Goal: Task Accomplishment & Management: Complete application form

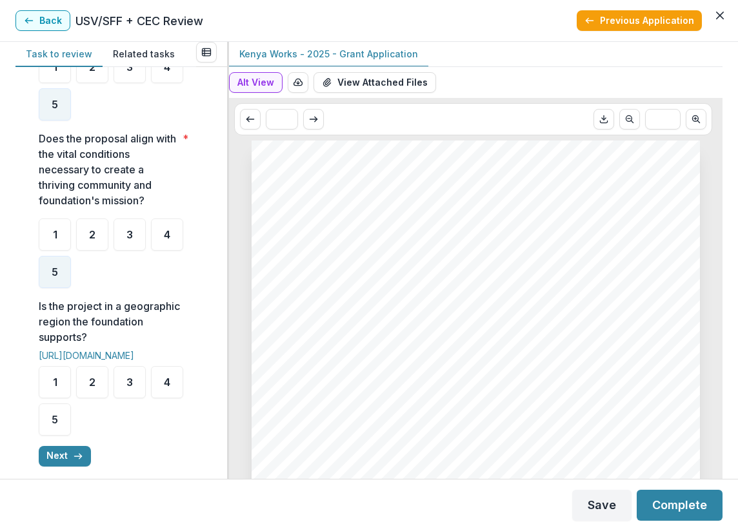
scroll to position [774, 0]
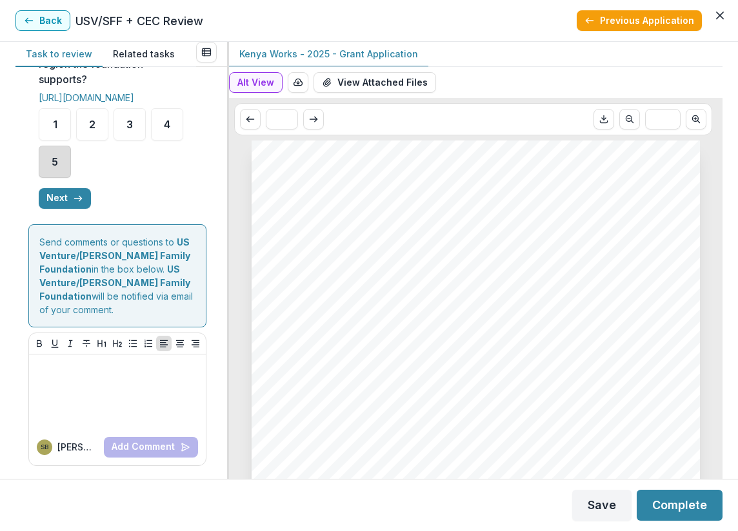
click at [59, 178] on div "5" at bounding box center [55, 162] width 32 height 32
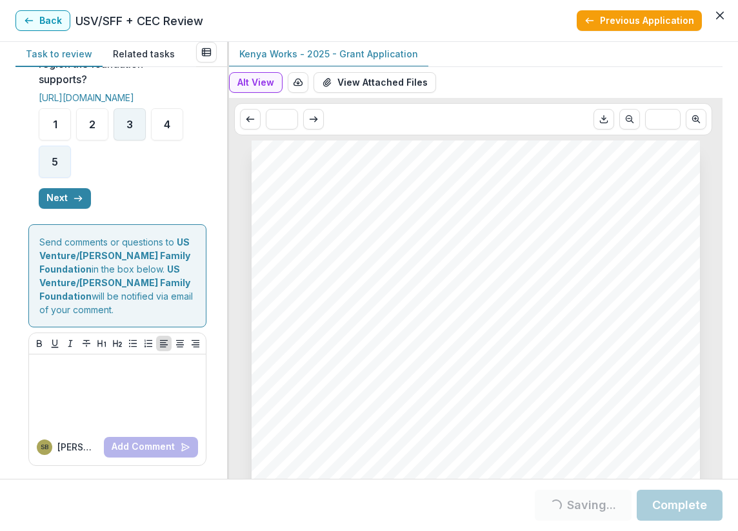
click at [124, 141] on div "3" at bounding box center [129, 124] width 32 height 32
click at [63, 209] on button "Next" at bounding box center [65, 198] width 52 height 21
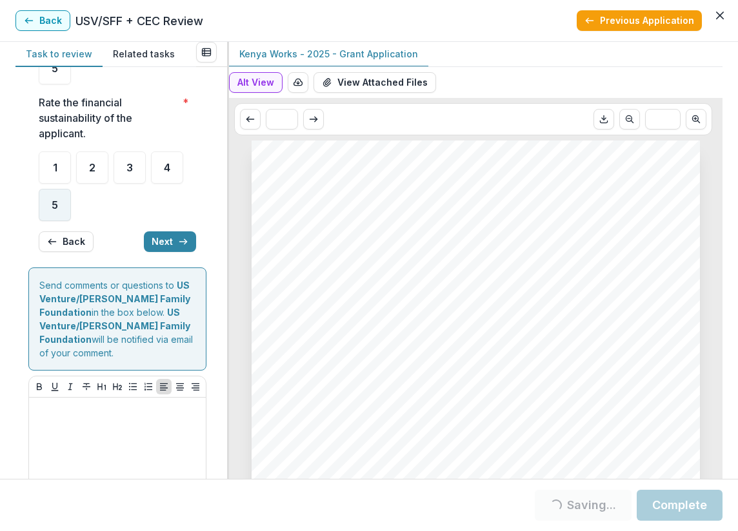
click at [66, 204] on div "5" at bounding box center [55, 205] width 32 height 32
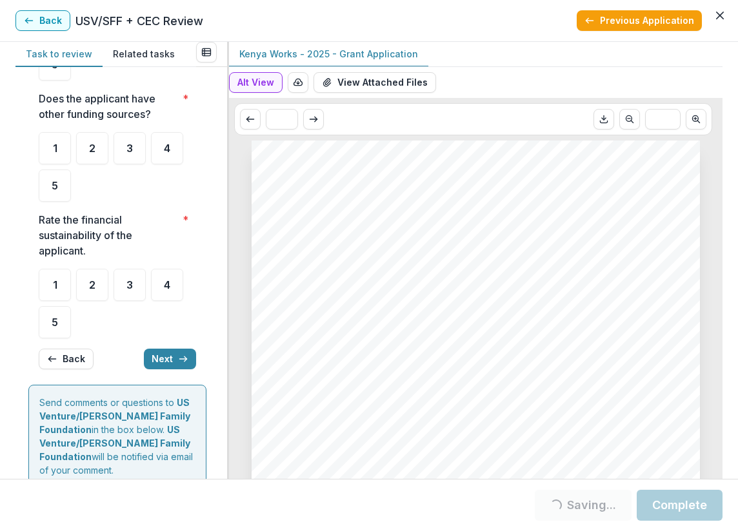
scroll to position [133, 0]
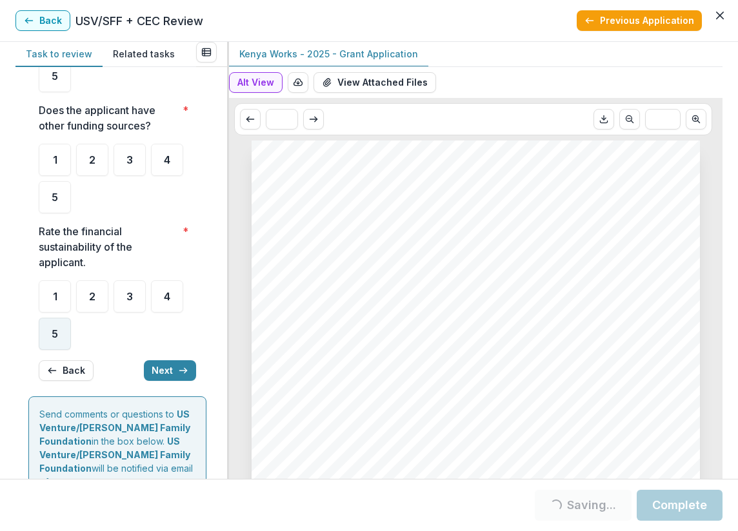
click at [52, 324] on div "5" at bounding box center [55, 334] width 32 height 32
click at [60, 342] on div "5" at bounding box center [55, 334] width 32 height 32
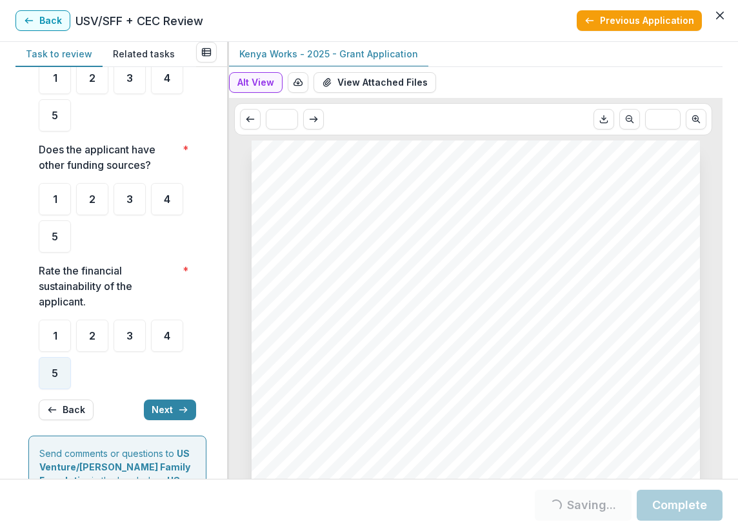
scroll to position [68, 0]
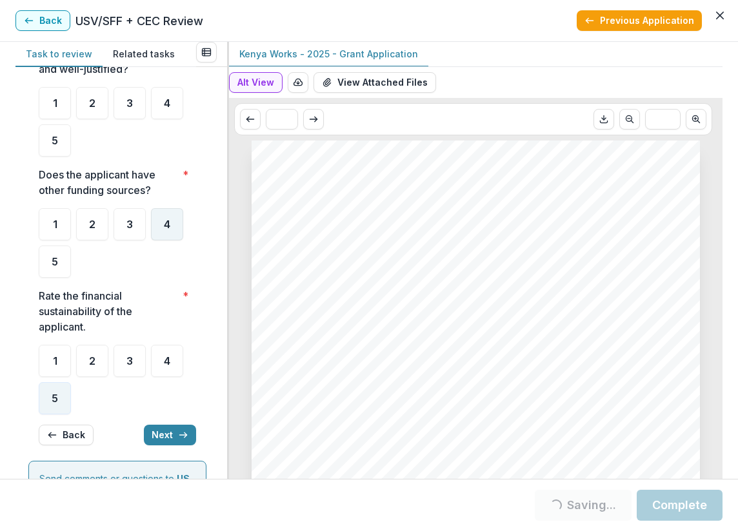
click at [169, 230] on div "4" at bounding box center [167, 224] width 32 height 32
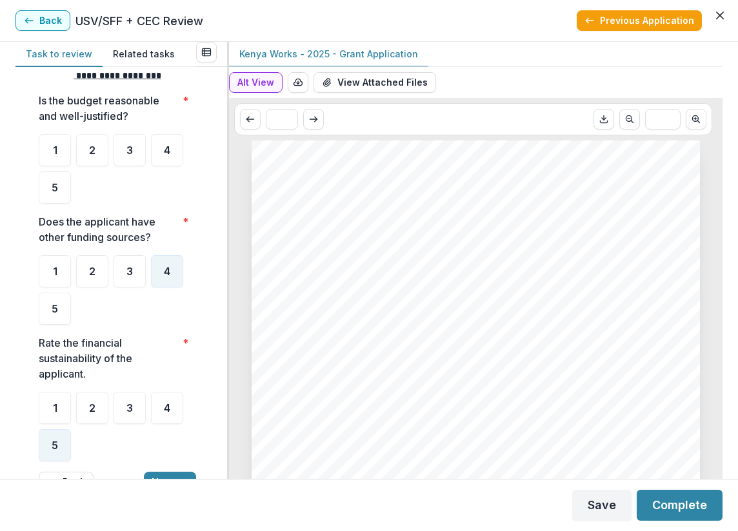
scroll to position [4, 0]
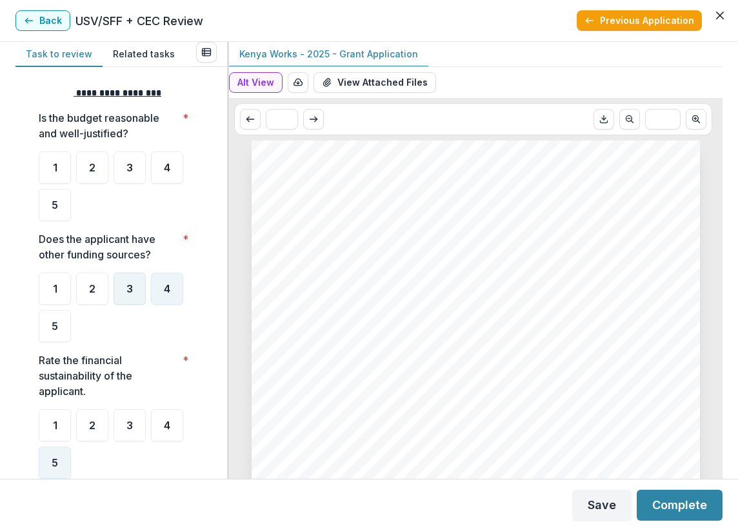
click at [139, 281] on div "3" at bounding box center [129, 289] width 32 height 32
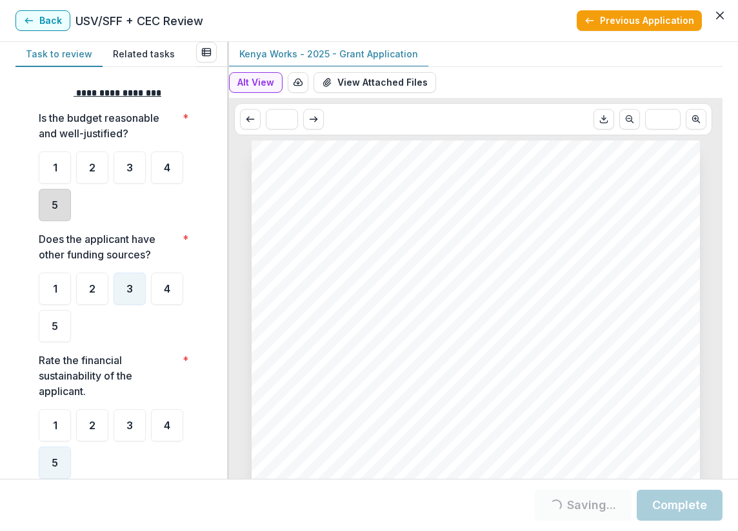
click at [48, 207] on div "5" at bounding box center [55, 205] width 32 height 32
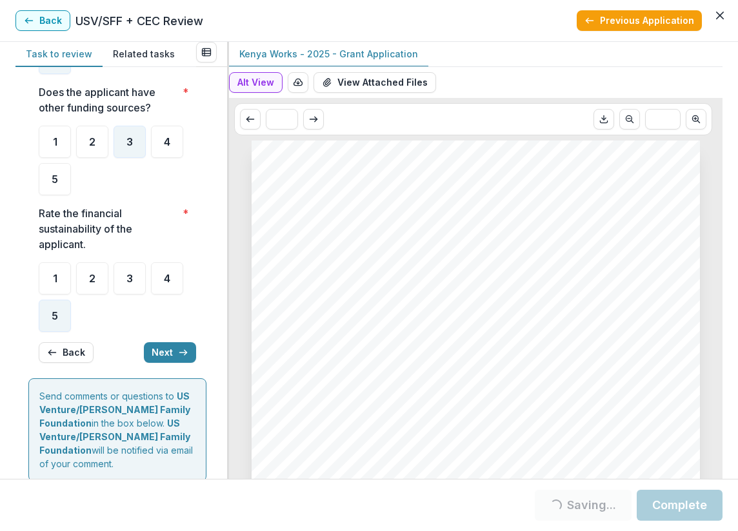
scroll to position [197, 0]
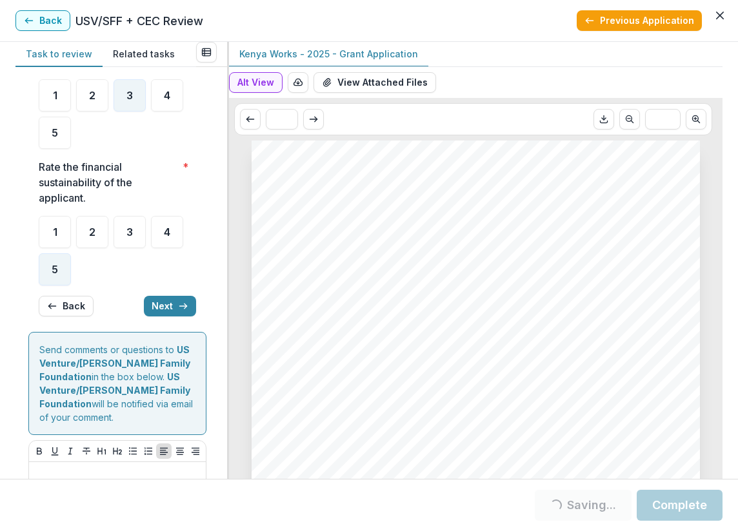
click at [158, 295] on div "**********" at bounding box center [117, 105] width 157 height 444
click at [159, 308] on button "Next" at bounding box center [170, 306] width 52 height 21
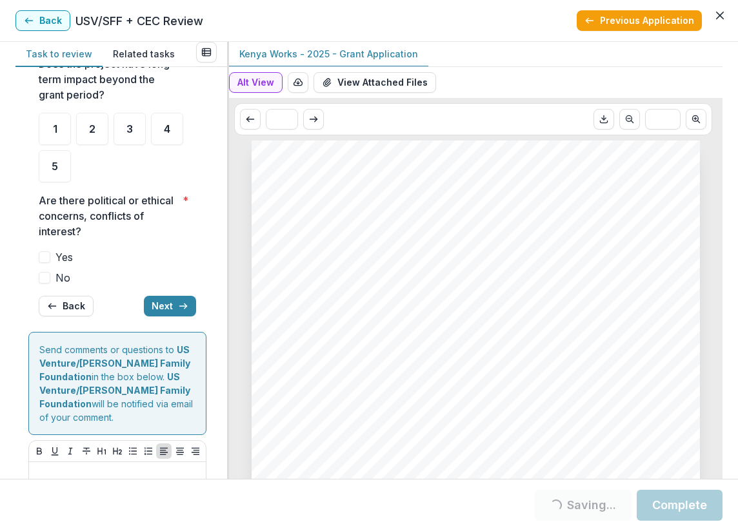
click at [46, 277] on span at bounding box center [45, 278] width 12 height 12
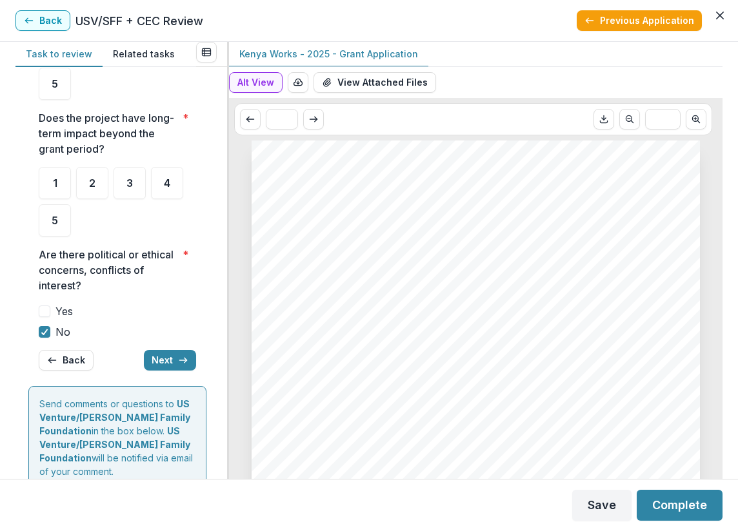
scroll to position [130, 0]
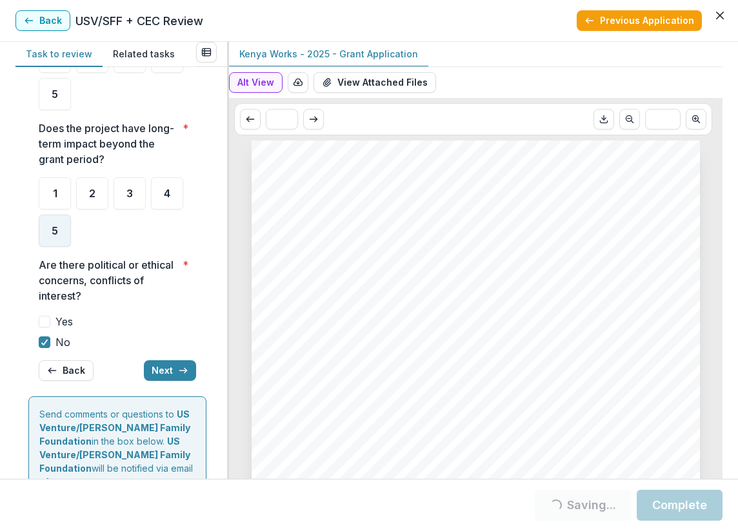
click at [68, 225] on div "5" at bounding box center [55, 231] width 32 height 32
click at [67, 240] on div "5" at bounding box center [55, 231] width 32 height 32
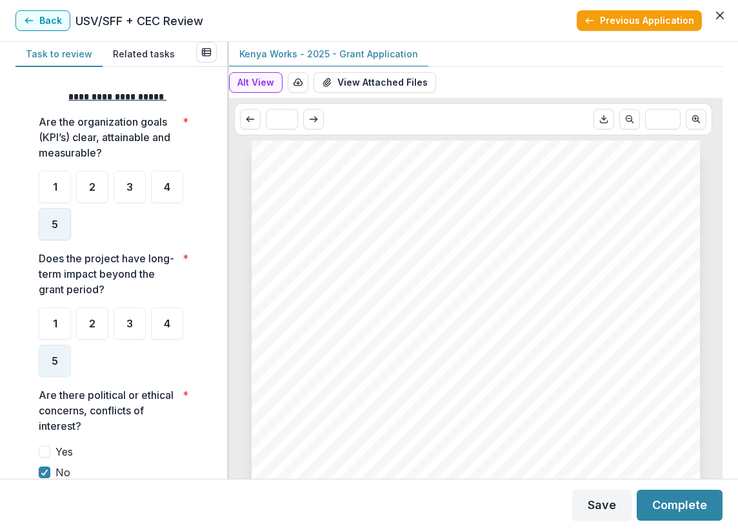
click at [62, 230] on div "5" at bounding box center [55, 224] width 32 height 32
click at [63, 230] on div "5" at bounding box center [55, 224] width 32 height 32
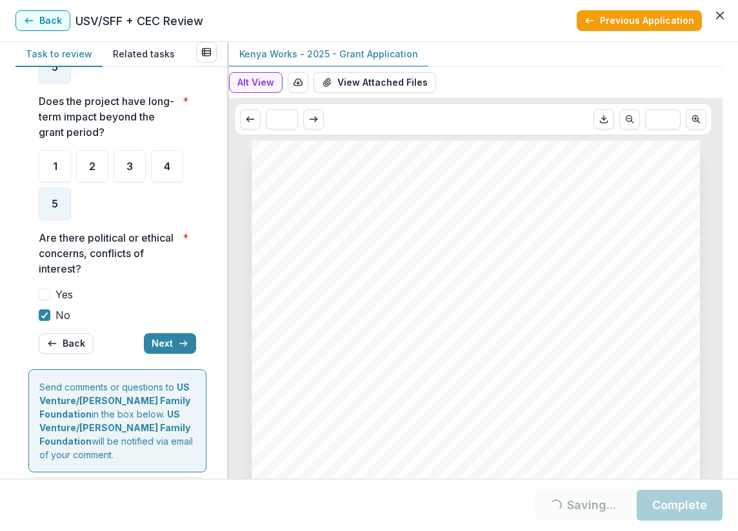
scroll to position [193, 0]
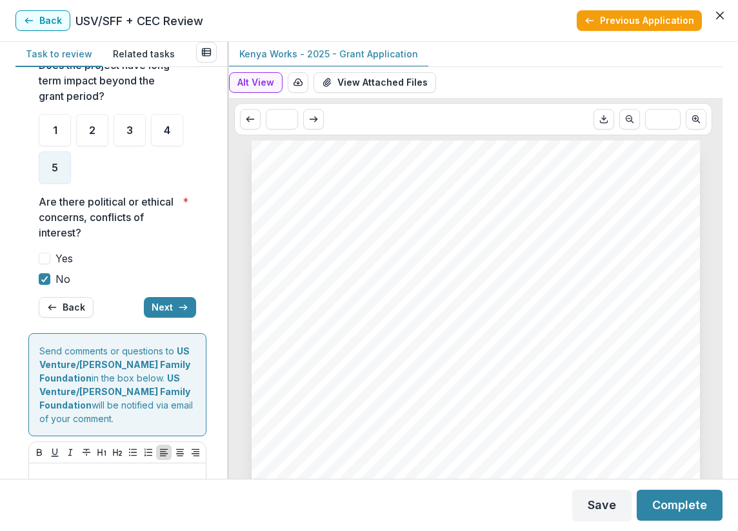
click at [153, 308] on button "Next" at bounding box center [170, 307] width 52 height 21
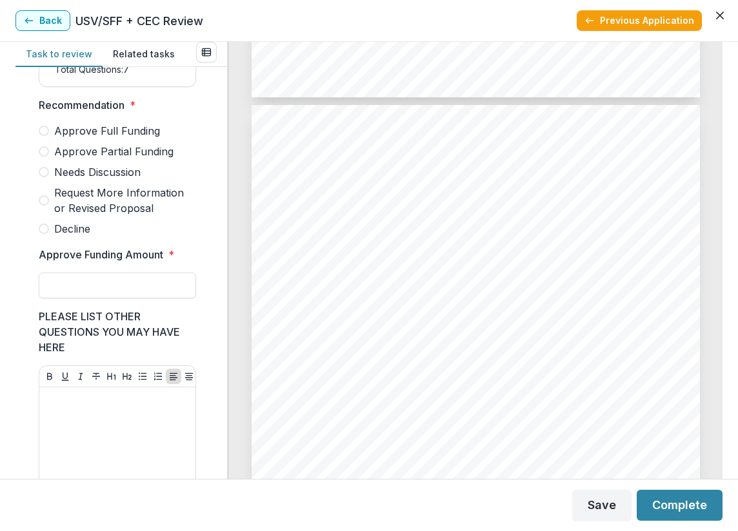
scroll to position [838, 0]
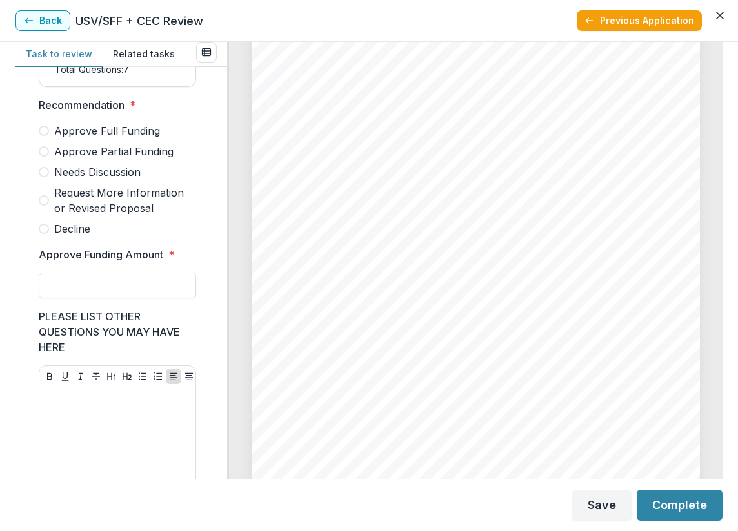
click at [127, 180] on span "Needs Discussion" at bounding box center [97, 171] width 86 height 15
click at [79, 139] on span "Approve Full Funding" at bounding box center [107, 130] width 106 height 15
click at [83, 159] on span "Approve Partial Funding" at bounding box center [113, 151] width 119 height 15
click at [95, 298] on input "Approve Funding Amount *" at bounding box center [117, 286] width 157 height 26
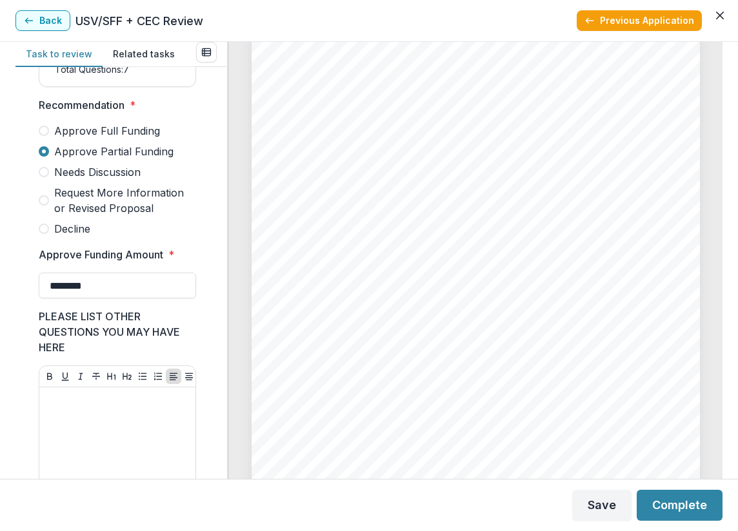
type input "********"
click at [258, 257] on div "Page: 5 Kenya Works - 2025 - Grant Application $644,455.00 How much funding are…" at bounding box center [475, 316] width 448 height 634
click at [99, 180] on span "Needs Discussion" at bounding box center [97, 171] width 86 height 15
click at [658, 507] on button "Complete" at bounding box center [679, 505] width 86 height 31
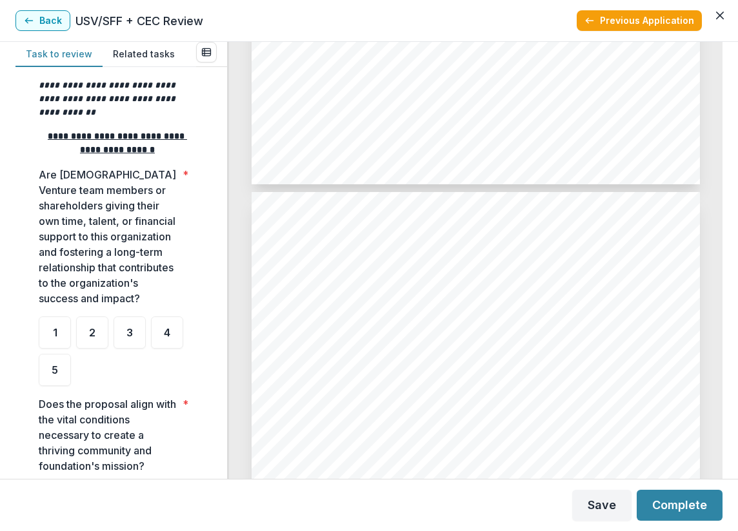
scroll to position [322, 0]
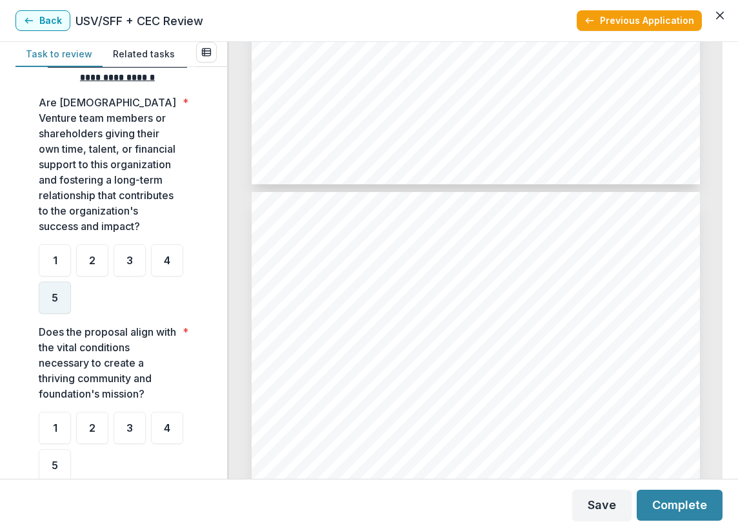
click at [57, 314] on div "5" at bounding box center [55, 298] width 32 height 32
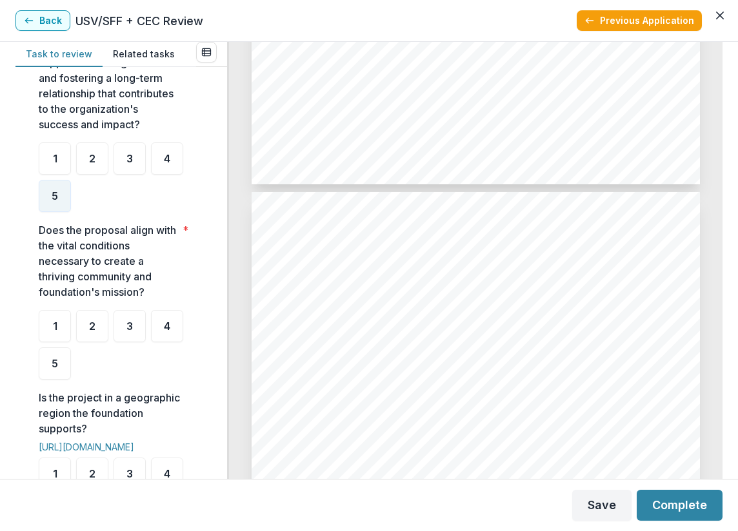
scroll to position [516, 0]
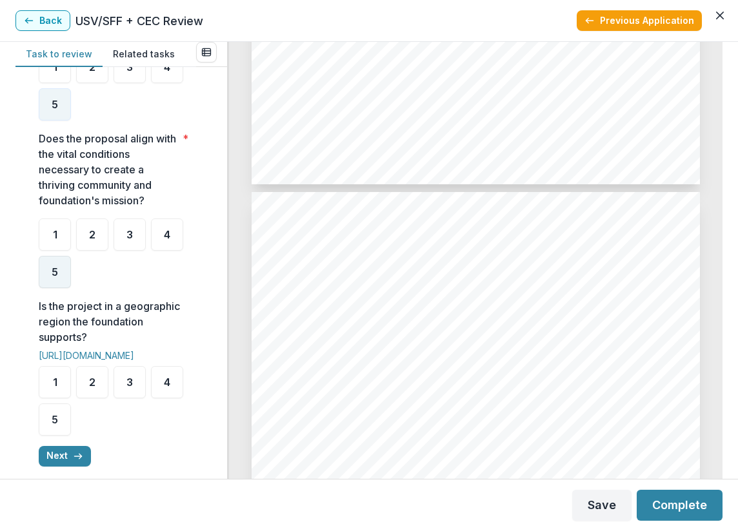
click at [40, 288] on div "5" at bounding box center [55, 272] width 32 height 32
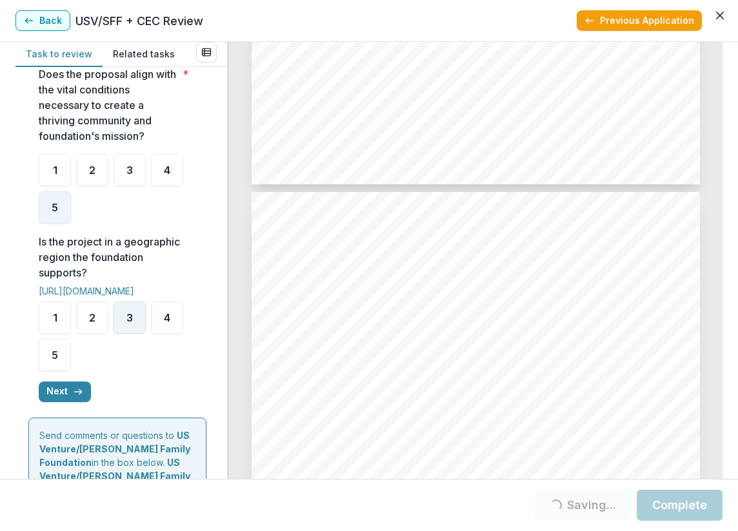
click at [122, 334] on div "3" at bounding box center [129, 318] width 32 height 32
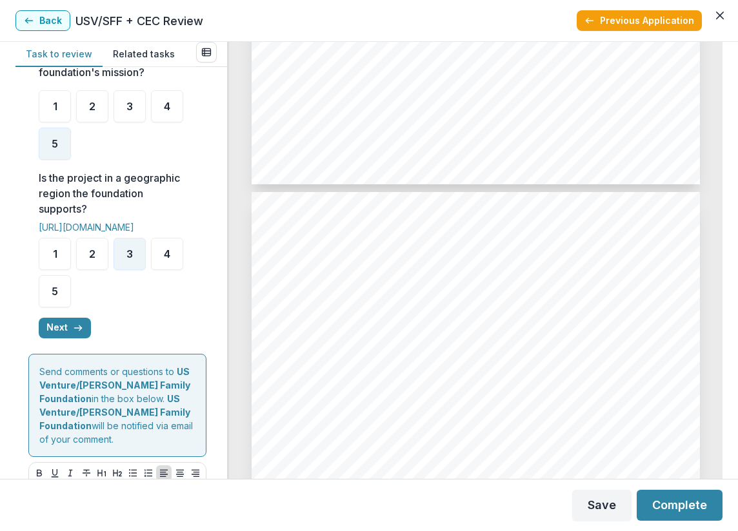
scroll to position [709, 0]
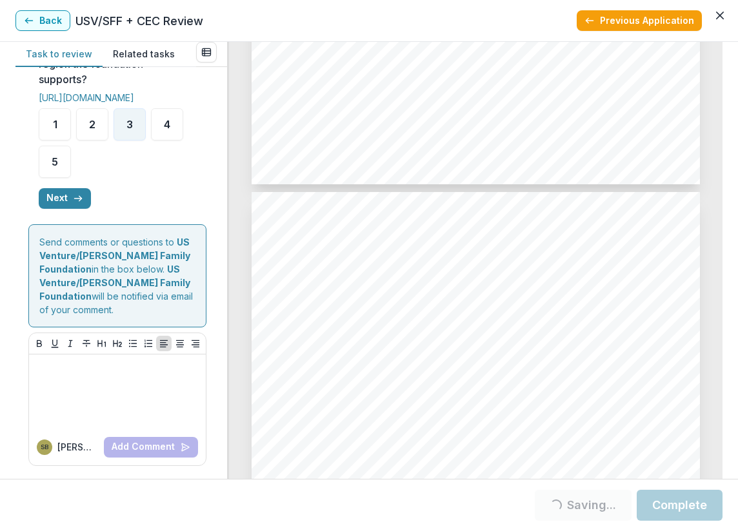
click at [61, 209] on button "Next" at bounding box center [65, 198] width 52 height 21
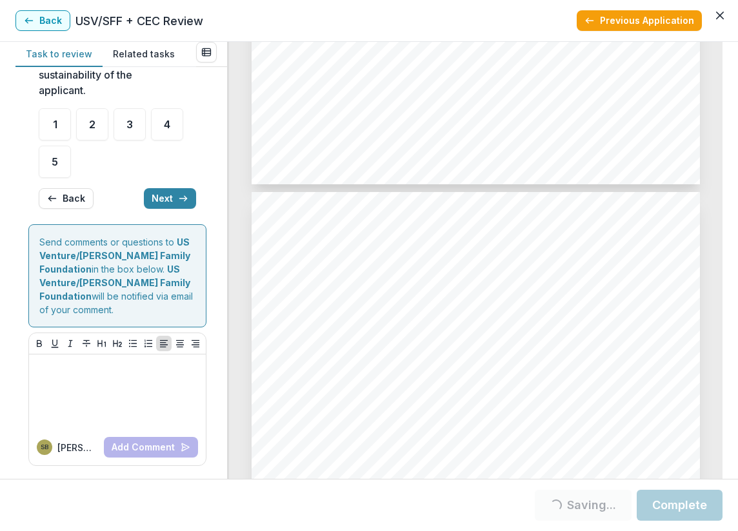
scroll to position [262, 0]
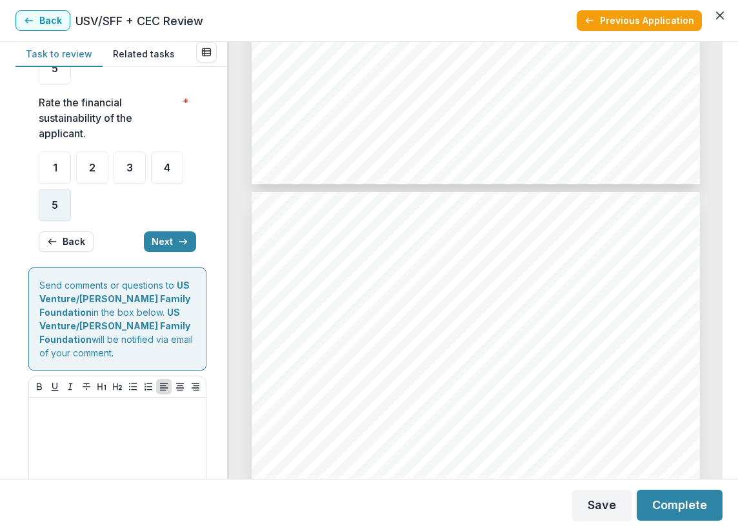
click at [66, 200] on div "5" at bounding box center [55, 205] width 32 height 32
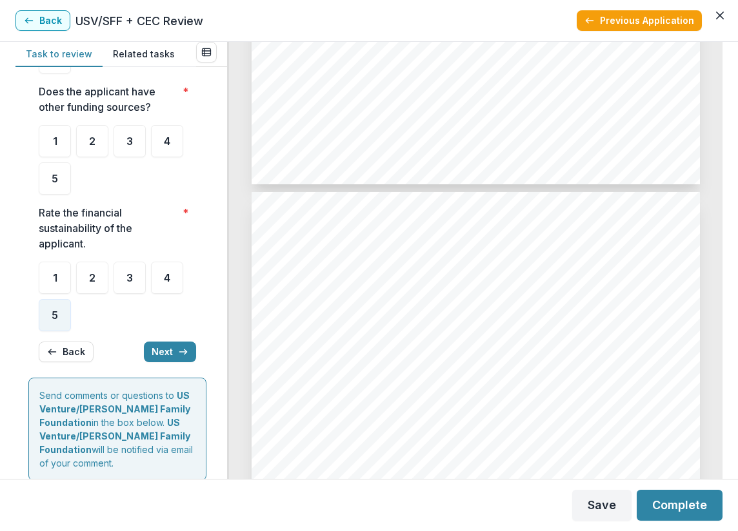
scroll to position [133, 0]
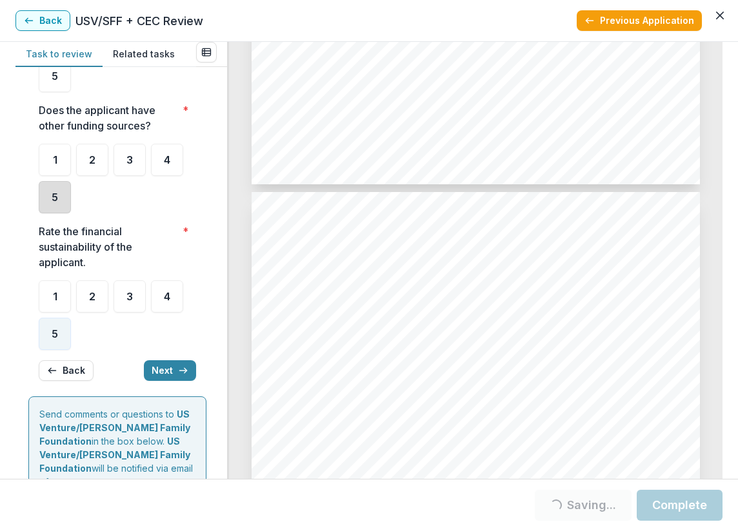
click at [70, 186] on div "5" at bounding box center [55, 197] width 32 height 32
click at [121, 168] on div "3" at bounding box center [129, 160] width 32 height 32
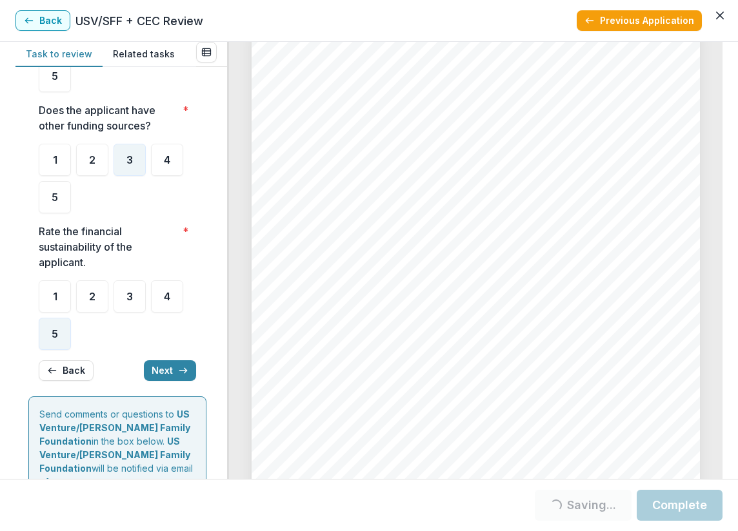
scroll to position [2643, 0]
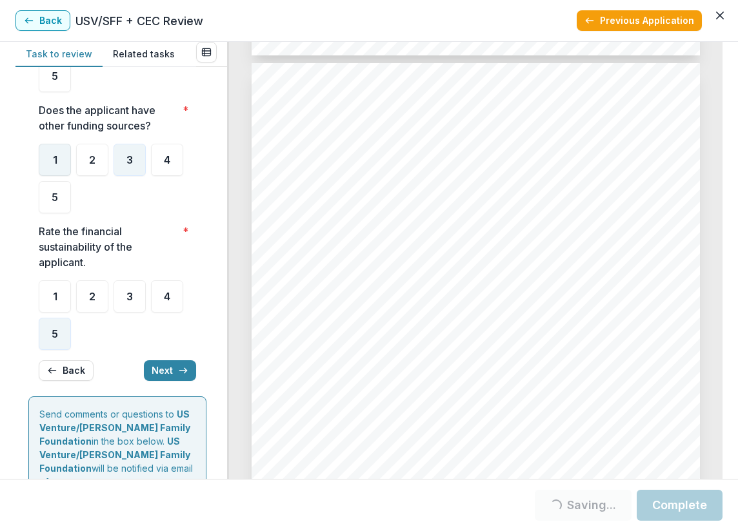
click at [57, 170] on div "1" at bounding box center [55, 160] width 32 height 32
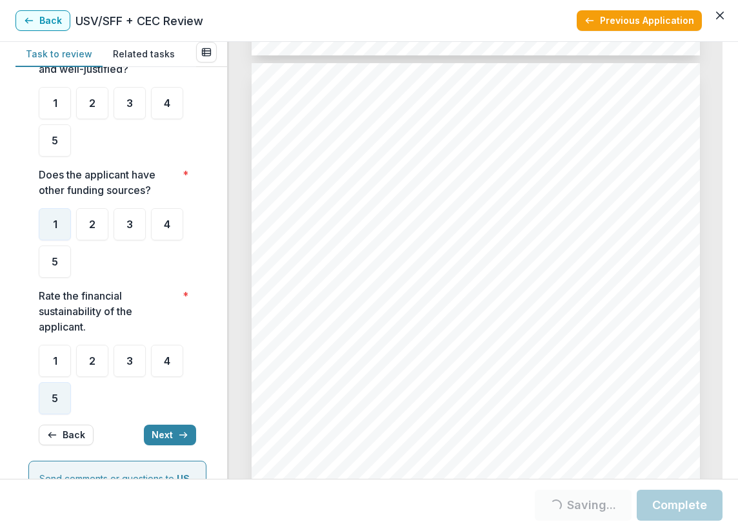
scroll to position [4, 0]
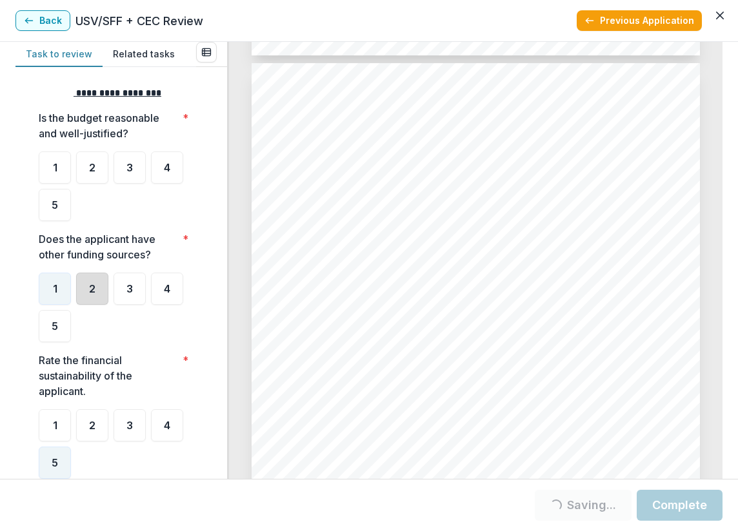
click at [96, 277] on div "2" at bounding box center [92, 289] width 32 height 32
click at [61, 206] on div "5" at bounding box center [55, 205] width 32 height 32
click at [166, 180] on div "4" at bounding box center [167, 168] width 32 height 32
click at [153, 200] on ul "1 2 3 4 5" at bounding box center [117, 187] width 157 height 70
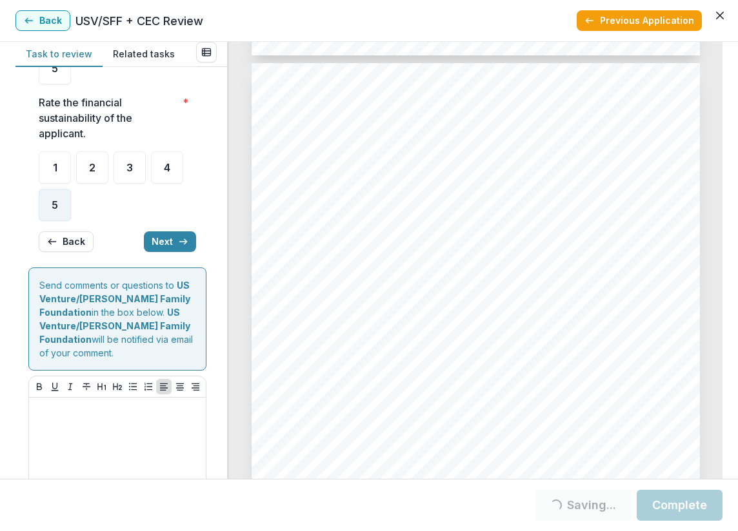
click at [162, 231] on button "Next" at bounding box center [170, 241] width 52 height 21
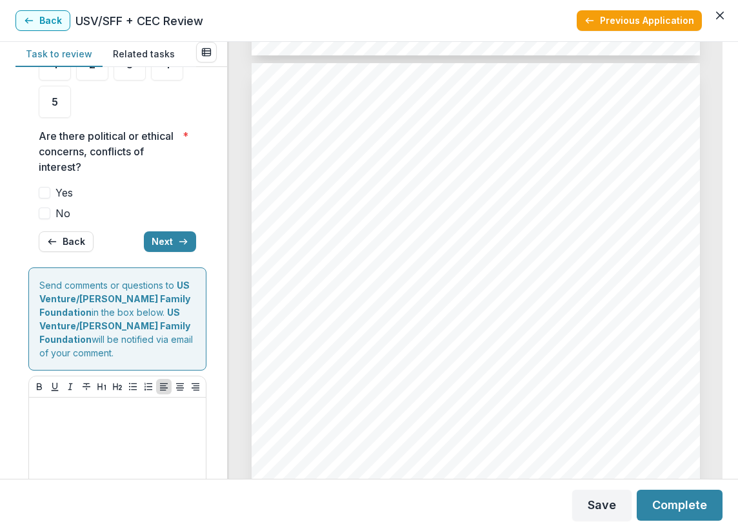
click at [48, 209] on span at bounding box center [45, 214] width 12 height 12
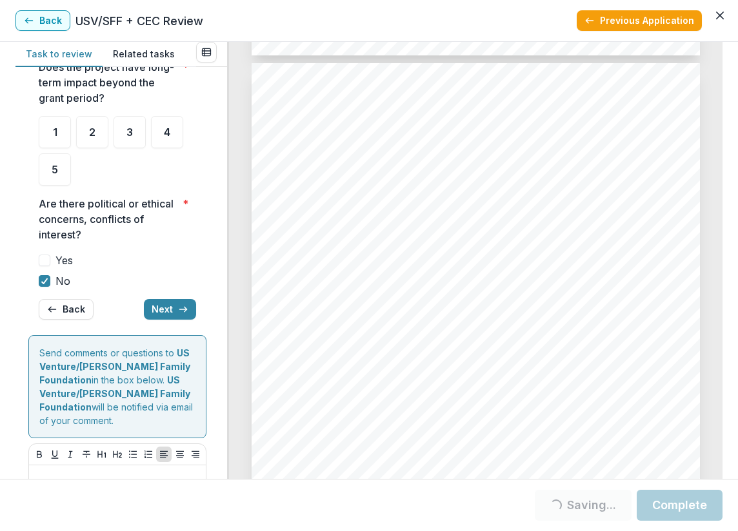
scroll to position [130, 0]
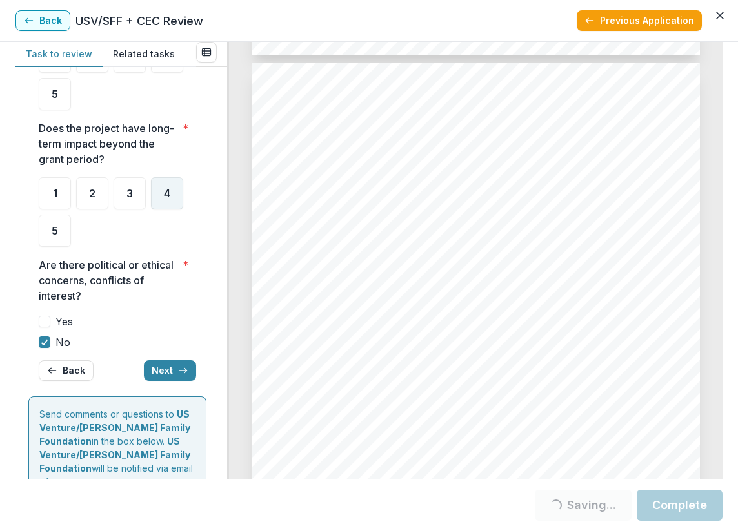
click at [159, 199] on div "4" at bounding box center [167, 193] width 32 height 32
click at [161, 195] on div "4" at bounding box center [167, 193] width 32 height 32
click at [162, 223] on ul "1 2 3 4 5" at bounding box center [117, 212] width 157 height 70
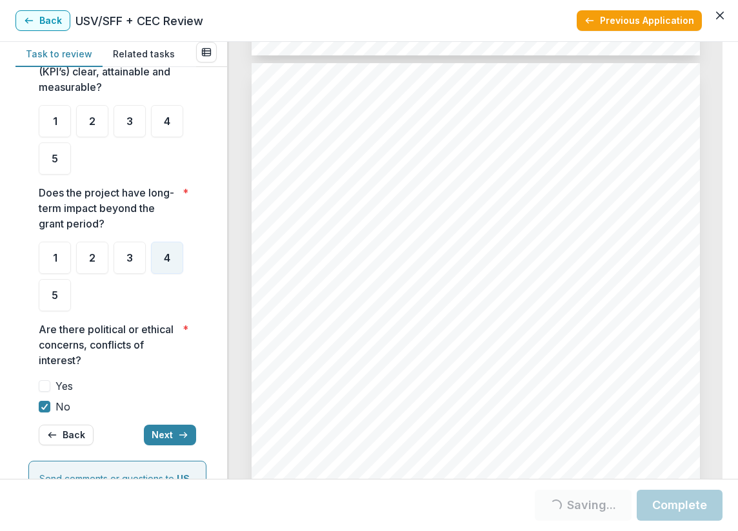
scroll to position [1, 0]
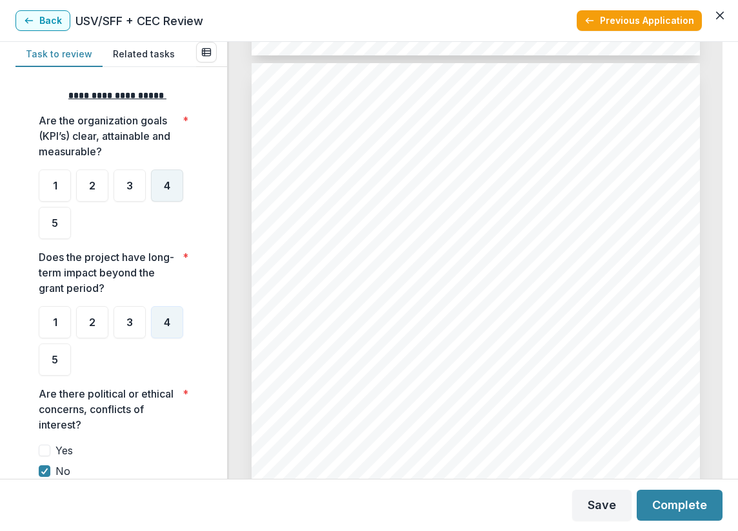
click at [164, 196] on div "4" at bounding box center [167, 186] width 32 height 32
click at [37, 219] on div "**********" at bounding box center [117, 300] width 178 height 442
click at [46, 226] on div "5" at bounding box center [55, 223] width 32 height 32
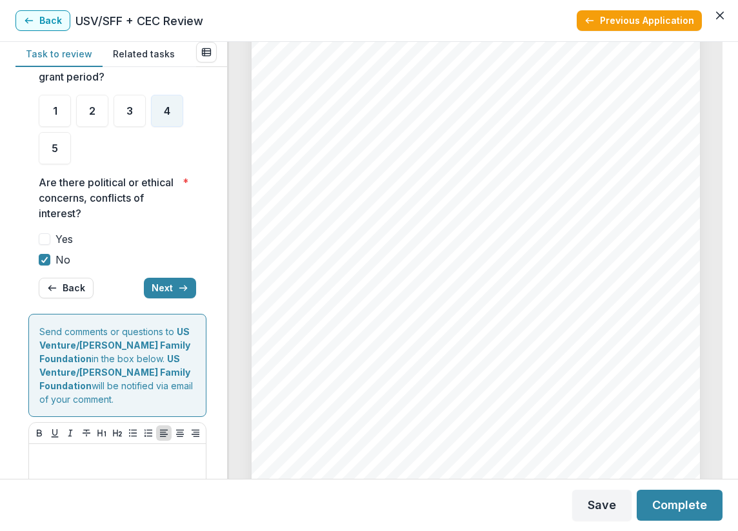
scroll to position [259, 0]
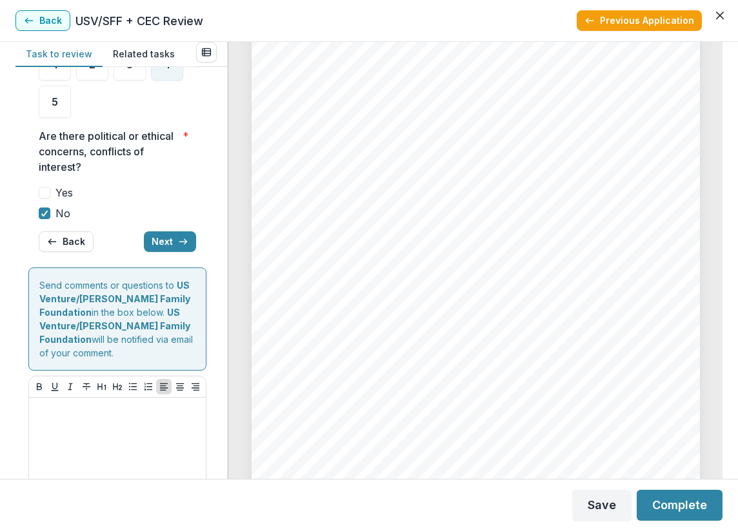
click at [166, 249] on button "Next" at bounding box center [170, 241] width 52 height 21
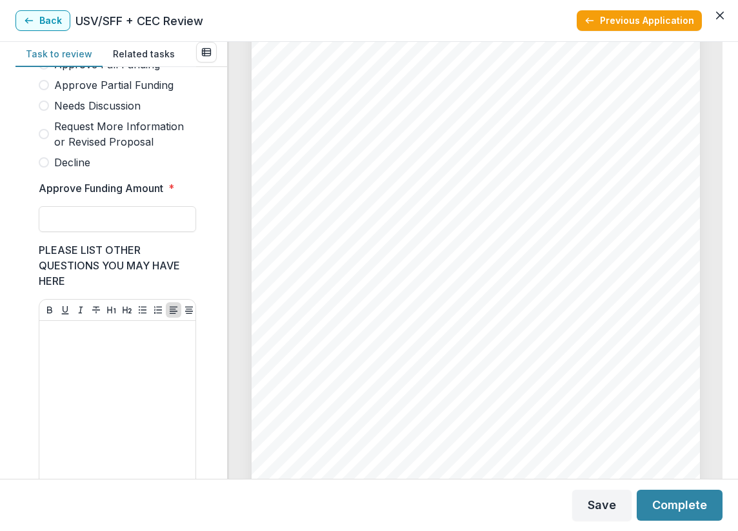
scroll to position [393, 0]
click at [94, 127] on div "Approve Full Funding Approve Partial Funding Needs Discussion Request More Info…" at bounding box center [117, 113] width 157 height 113
click at [95, 114] on span "Needs Discussion" at bounding box center [97, 106] width 86 height 15
click at [109, 231] on input "Approve Funding Amount *" at bounding box center [117, 220] width 157 height 26
type input "********"
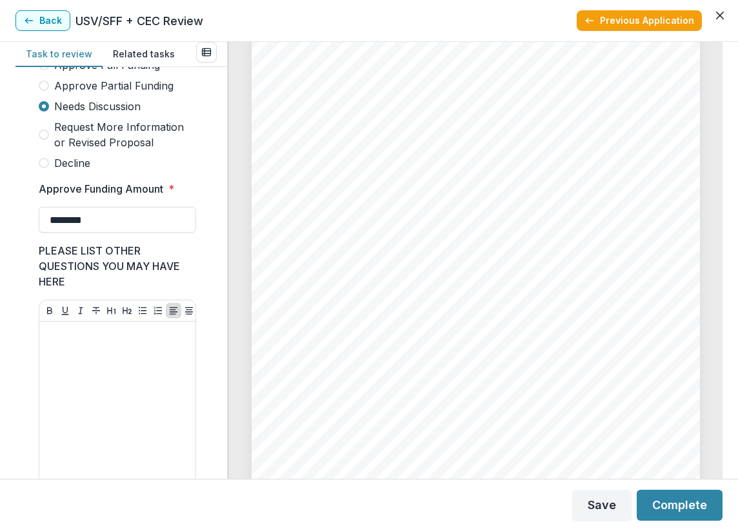
click at [660, 498] on button "Complete" at bounding box center [679, 505] width 86 height 31
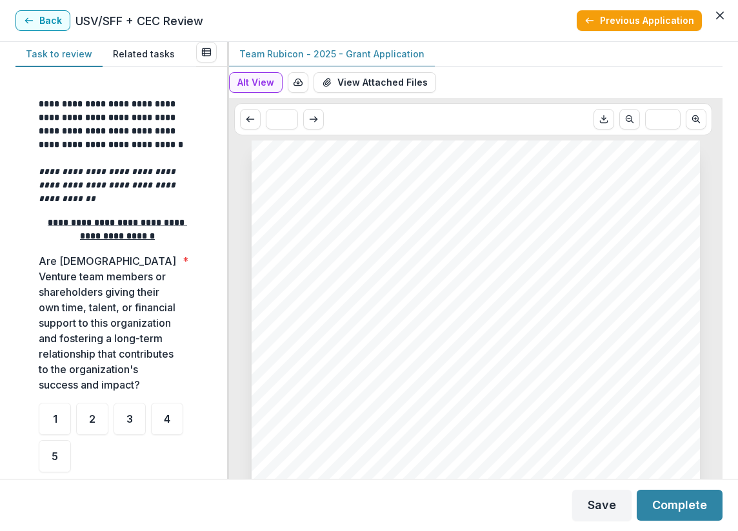
scroll to position [258, 0]
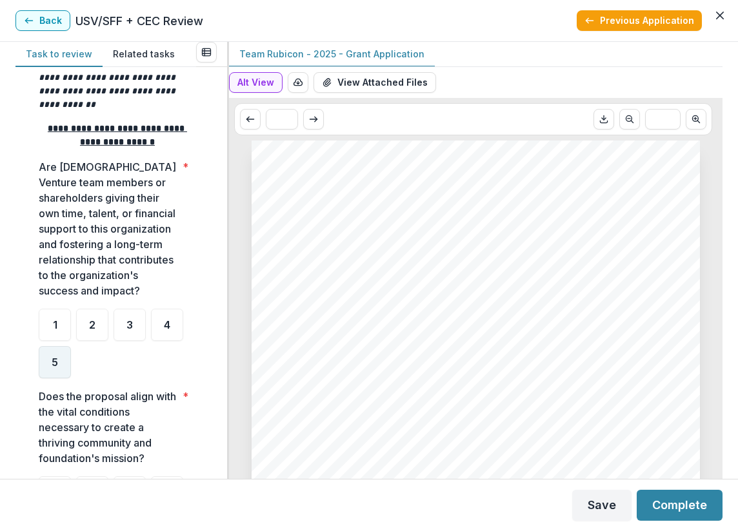
click at [55, 367] on span "5" at bounding box center [55, 362] width 6 height 10
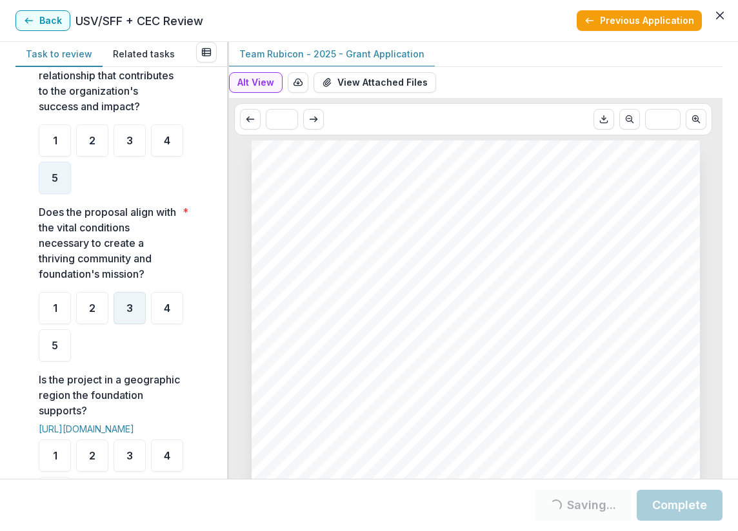
scroll to position [451, 0]
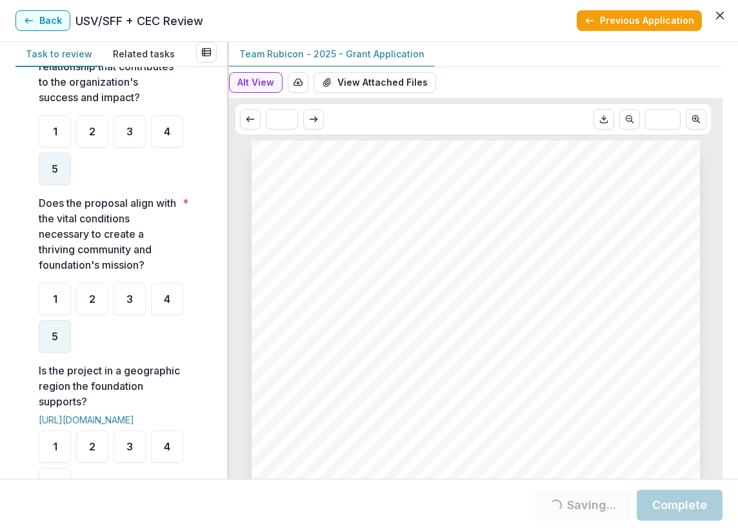
click at [70, 353] on div "5" at bounding box center [55, 336] width 32 height 32
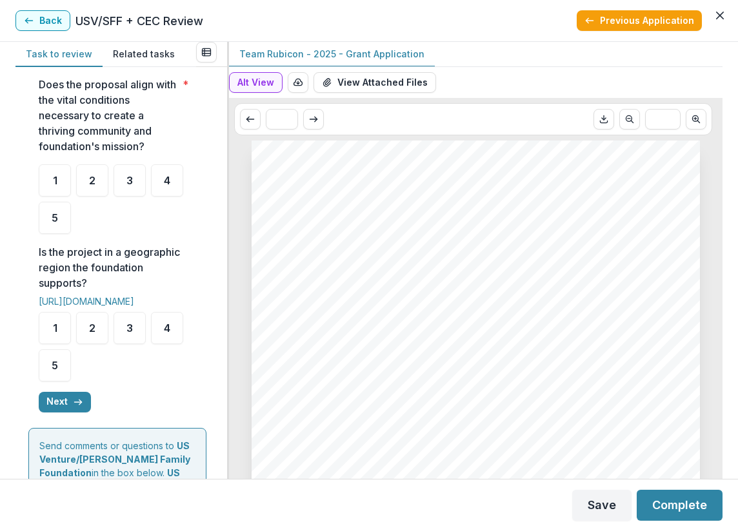
scroll to position [580, 0]
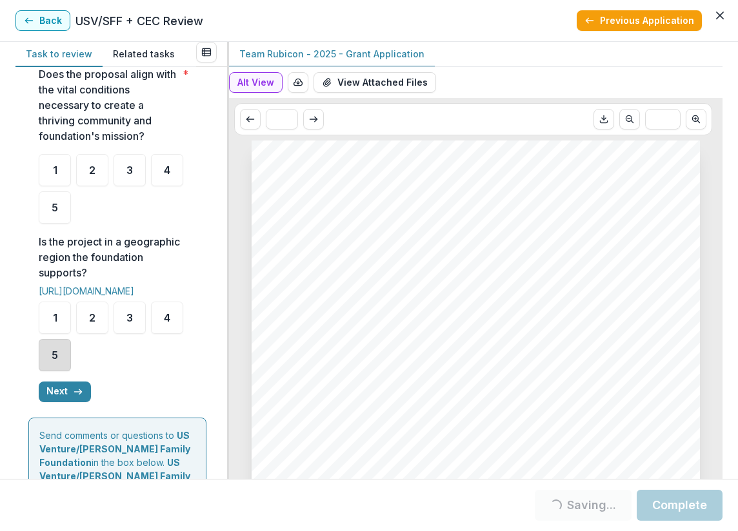
click at [50, 371] on div "5" at bounding box center [55, 355] width 32 height 32
click at [79, 397] on icon "button" at bounding box center [78, 392] width 10 height 10
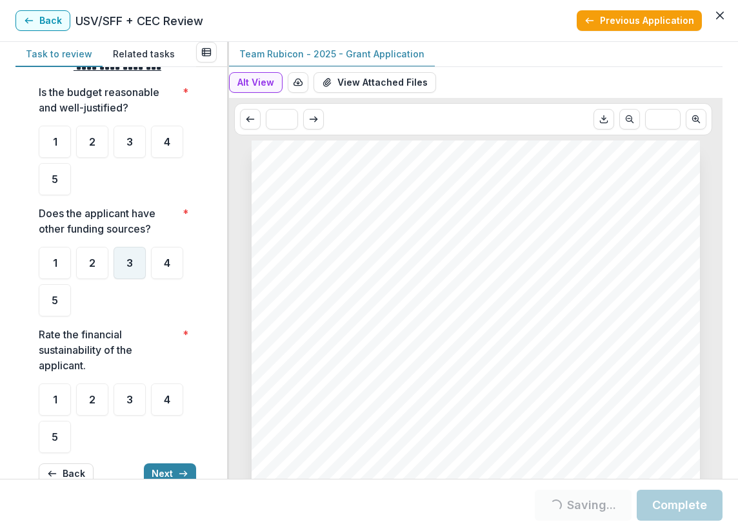
scroll to position [0, 0]
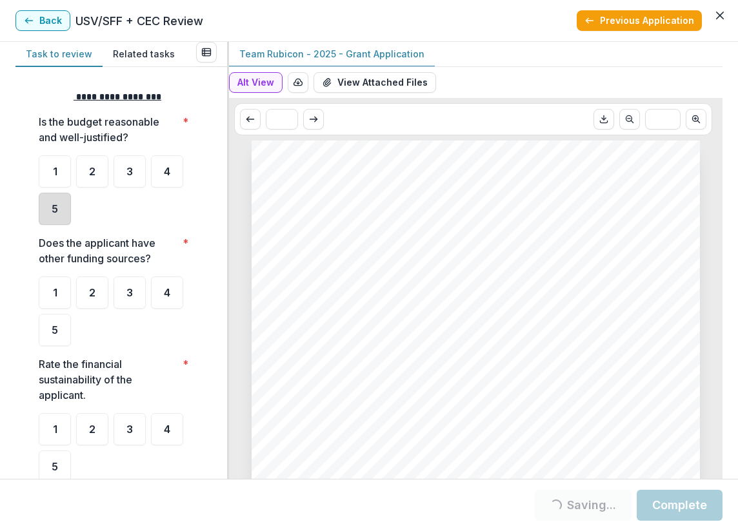
click at [51, 212] on div "5" at bounding box center [55, 209] width 32 height 32
click at [64, 328] on div "5" at bounding box center [55, 330] width 32 height 32
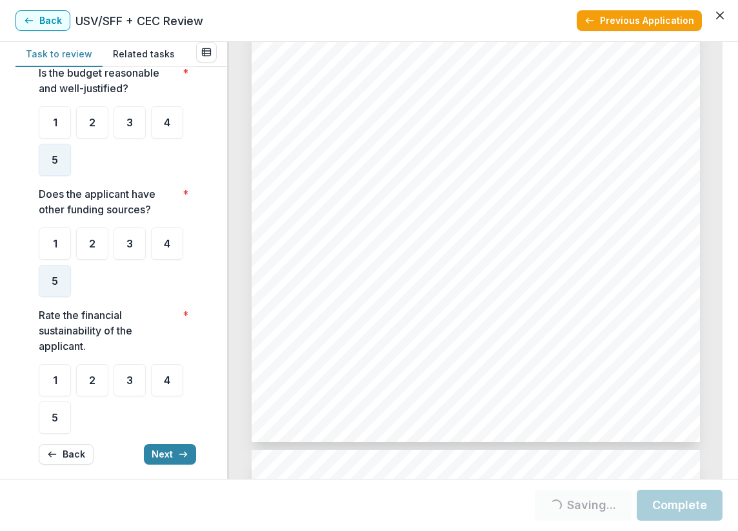
scroll to position [64, 0]
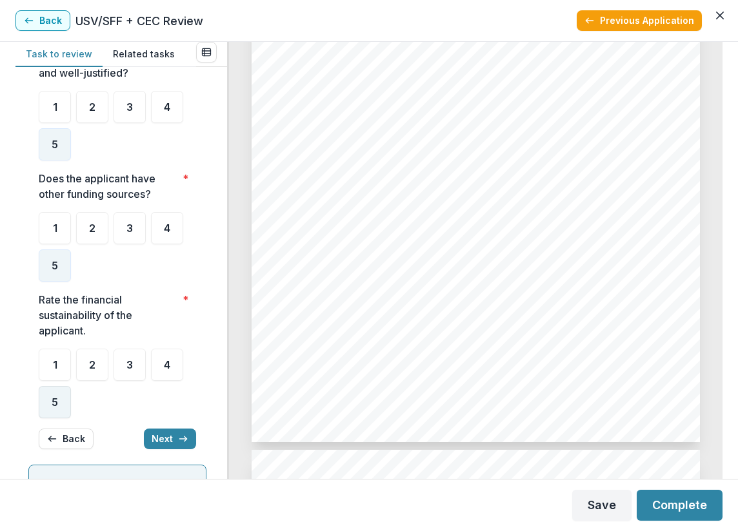
click at [54, 404] on span "5" at bounding box center [55, 402] width 6 height 10
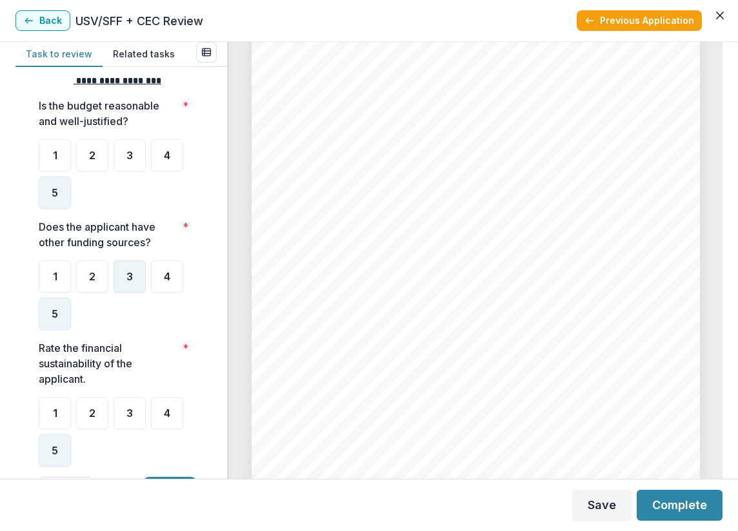
scroll to position [0, 0]
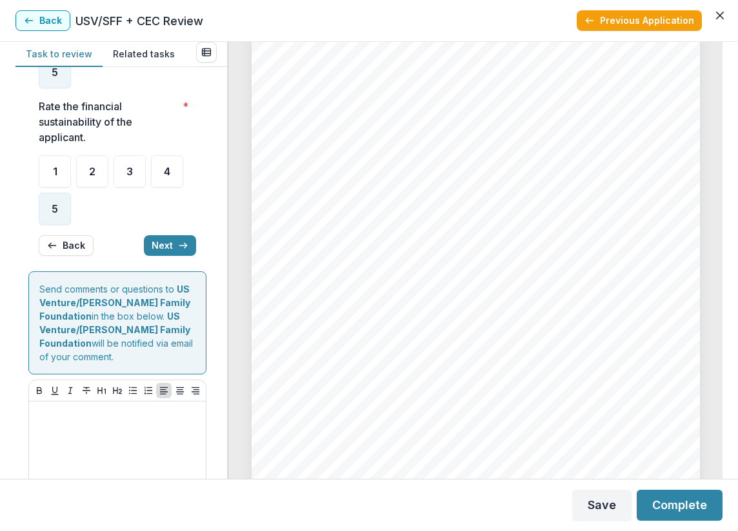
click at [164, 249] on button "Next" at bounding box center [170, 245] width 52 height 21
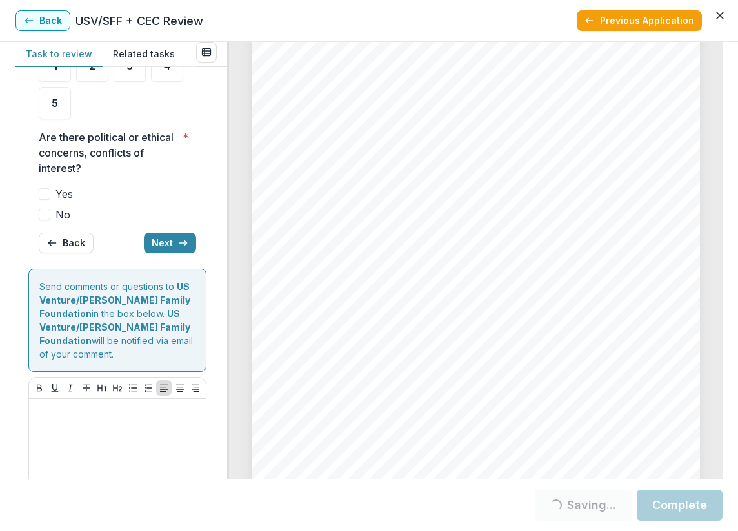
scroll to position [255, 0]
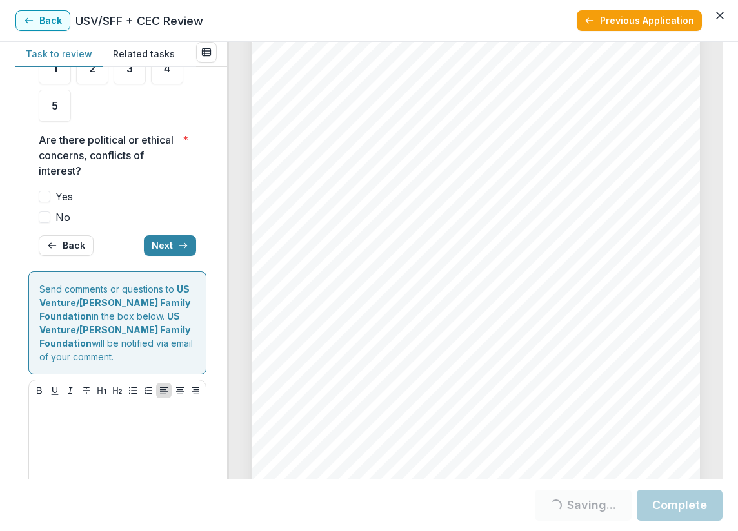
click at [47, 217] on span at bounding box center [45, 217] width 12 height 12
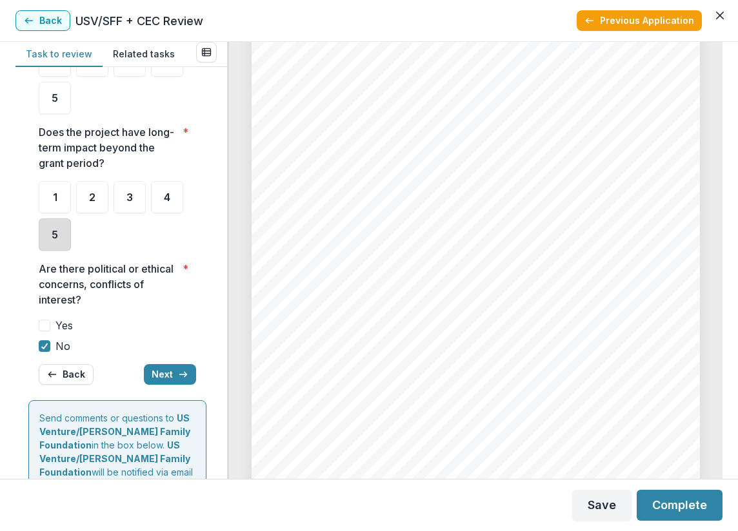
click at [45, 239] on div "5" at bounding box center [55, 235] width 32 height 32
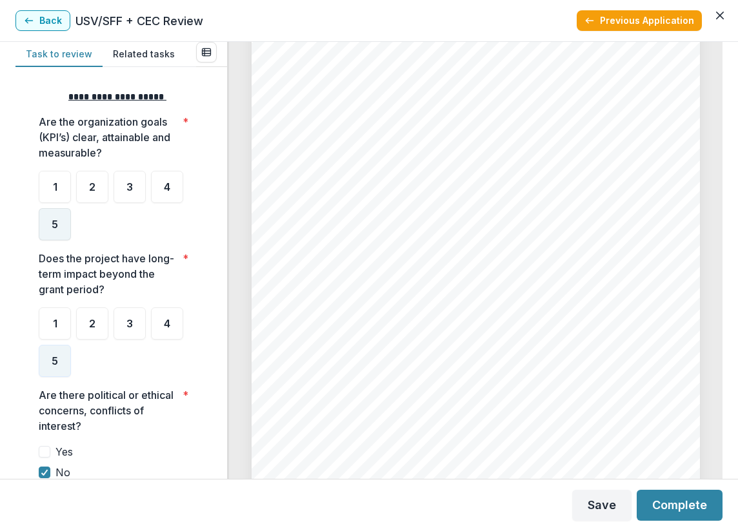
click at [62, 224] on div "5" at bounding box center [55, 224] width 32 height 32
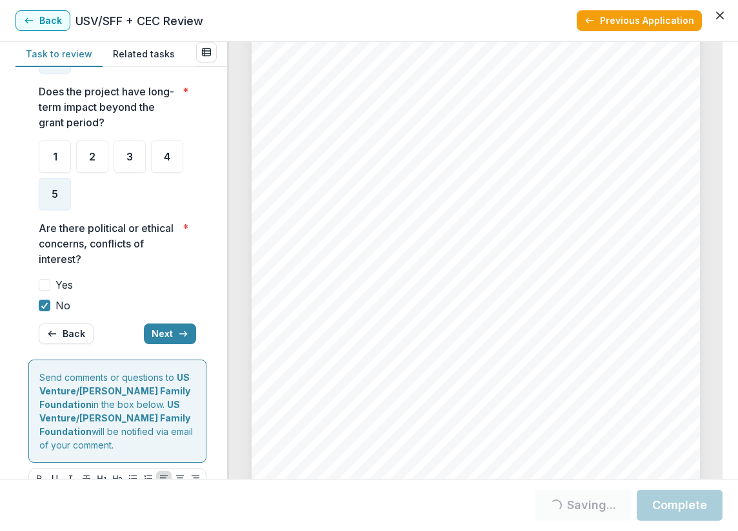
scroll to position [193, 0]
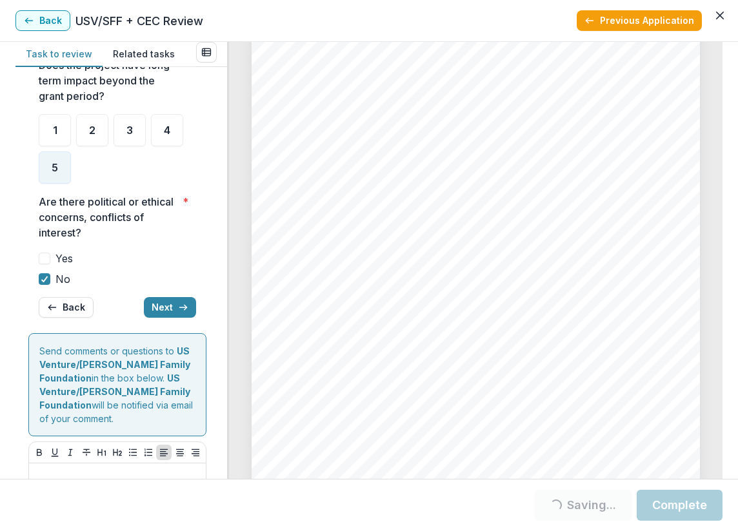
click at [171, 304] on button "Next" at bounding box center [170, 307] width 52 height 21
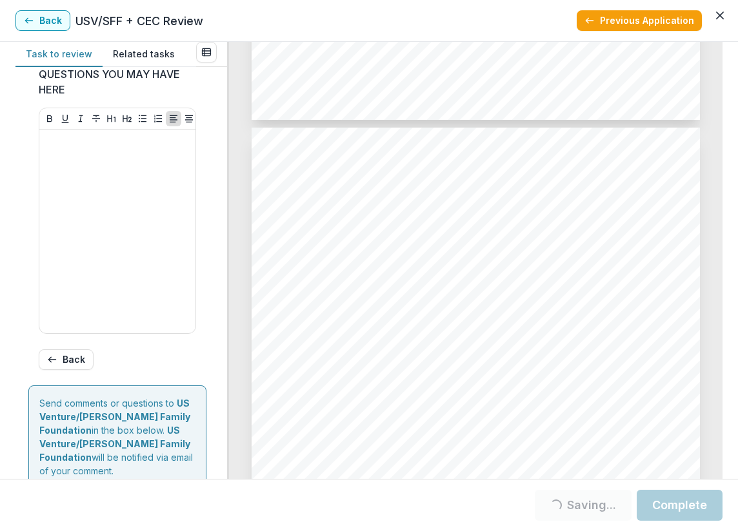
scroll to position [714, 0]
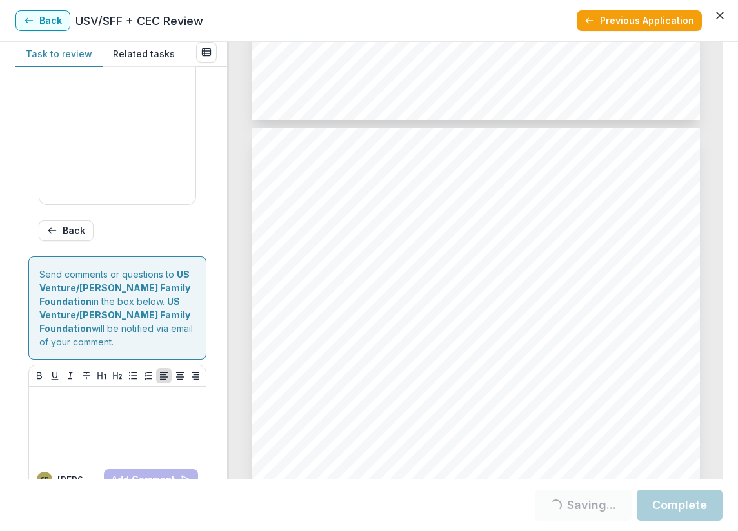
click at [68, 237] on button "Back" at bounding box center [66, 230] width 55 height 21
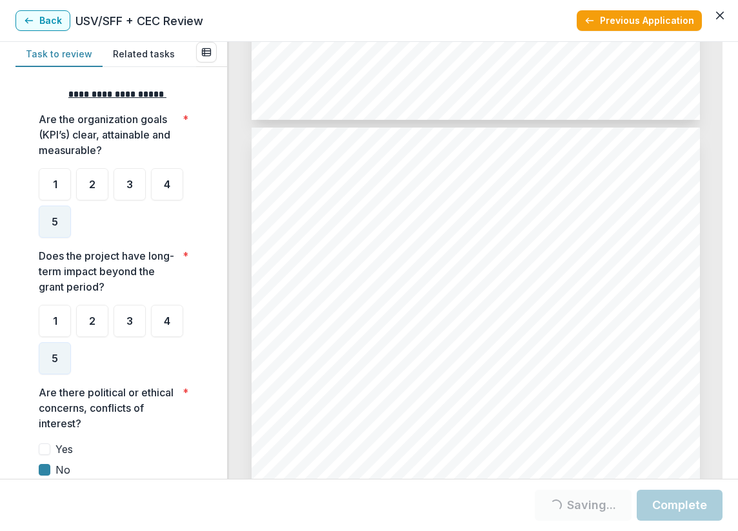
scroll to position [0, 0]
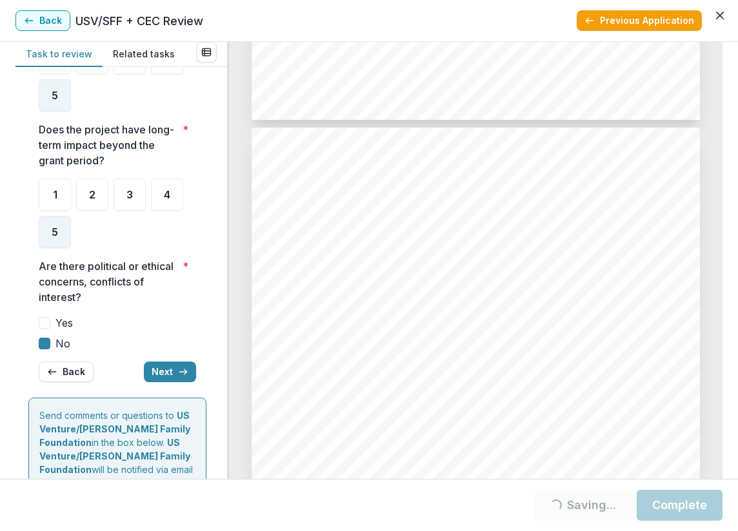
click at [81, 363] on button "Back" at bounding box center [66, 372] width 55 height 21
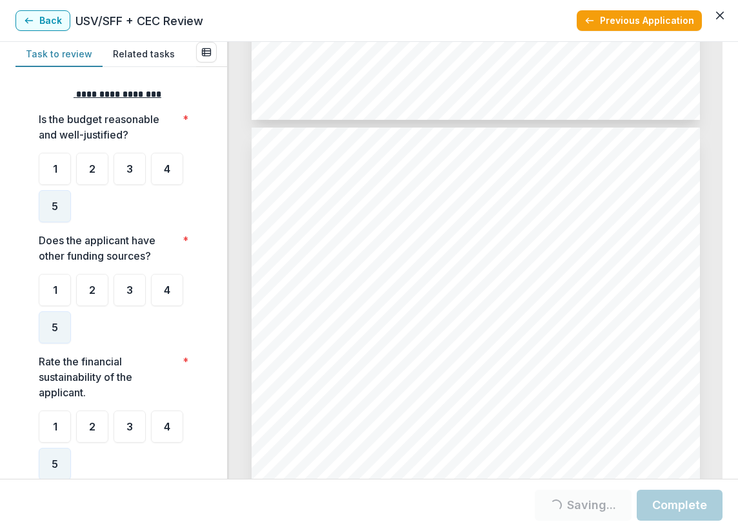
scroll to position [67, 0]
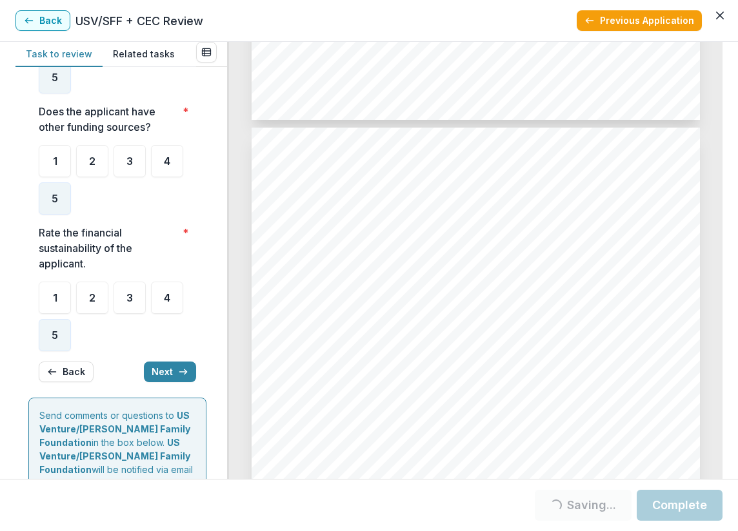
click at [159, 362] on button "Next" at bounding box center [170, 372] width 52 height 21
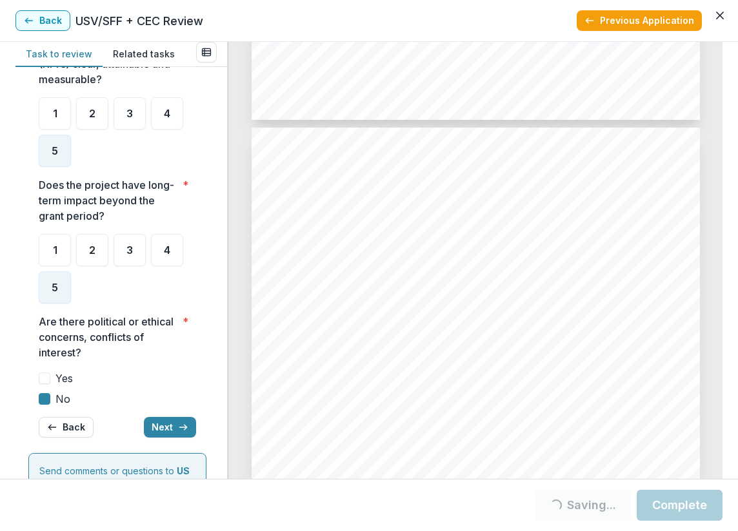
scroll to position [0, 0]
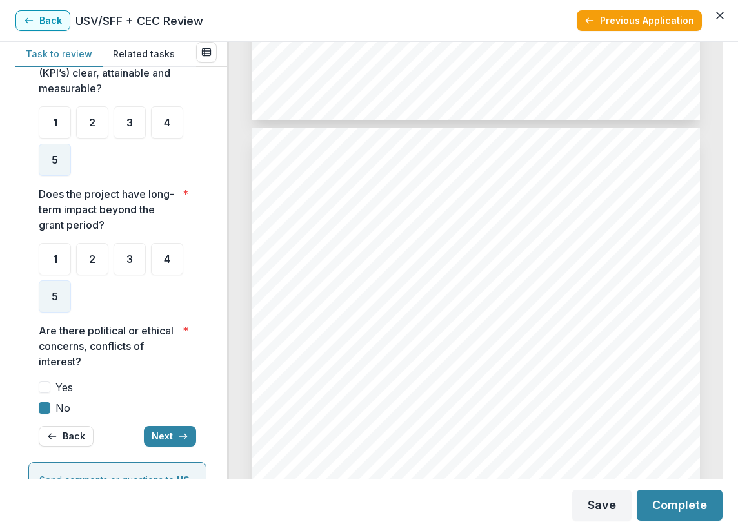
click at [58, 444] on button "Back" at bounding box center [66, 436] width 55 height 21
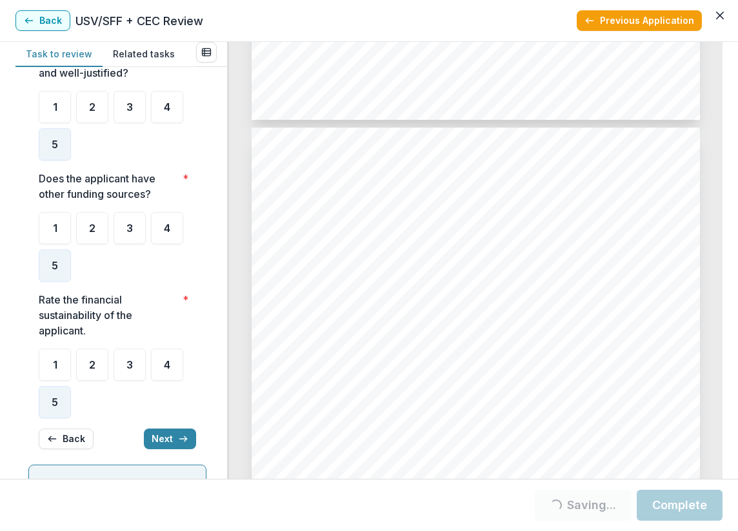
scroll to position [67, 0]
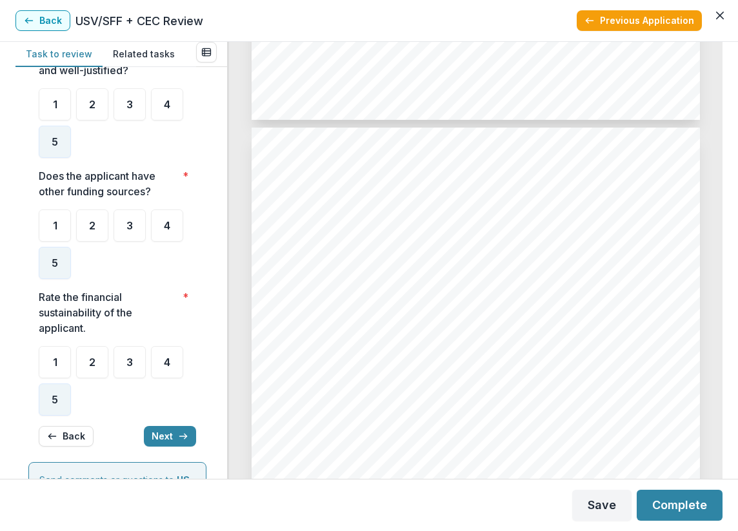
click at [168, 426] on button "Next" at bounding box center [170, 436] width 52 height 21
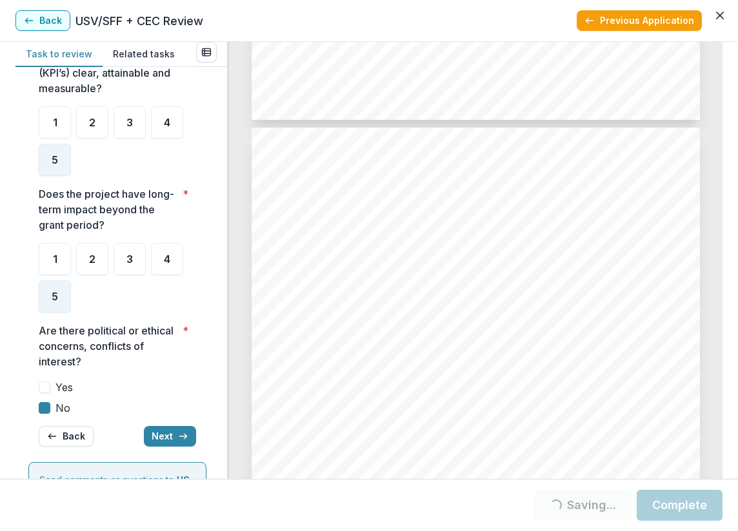
click at [168, 422] on div "**********" at bounding box center [117, 236] width 157 height 442
click at [169, 440] on button "Next" at bounding box center [170, 436] width 52 height 21
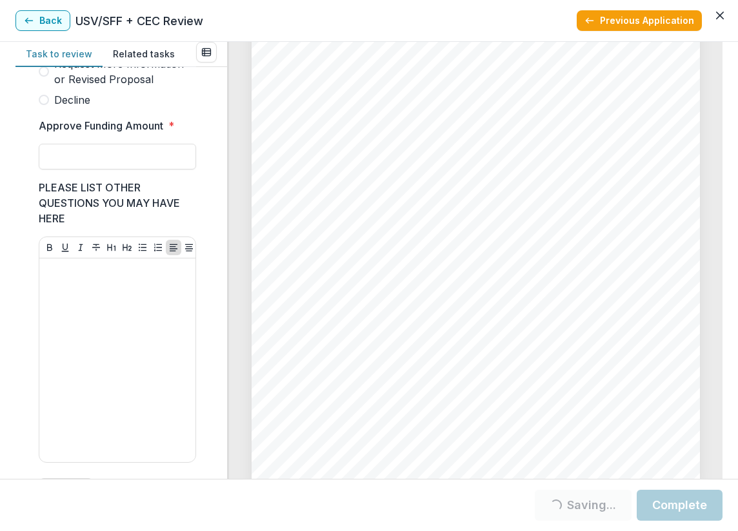
scroll to position [2217, 0]
click at [127, 170] on input "Approve Funding Amount *" at bounding box center [117, 157] width 157 height 26
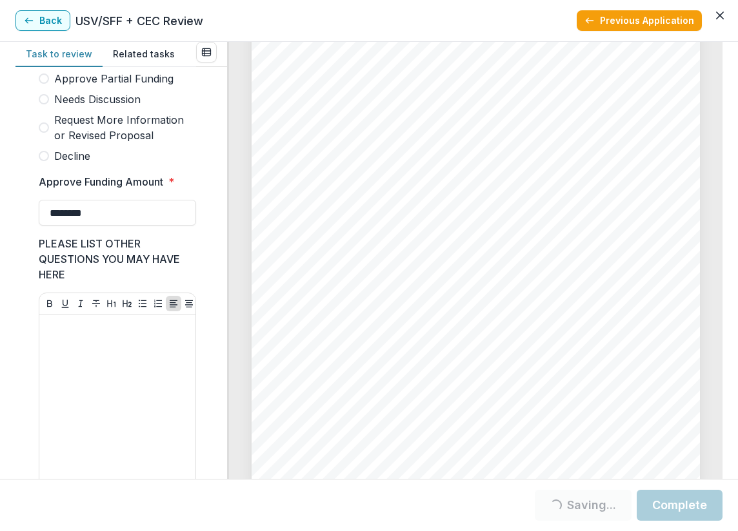
scroll to position [391, 0]
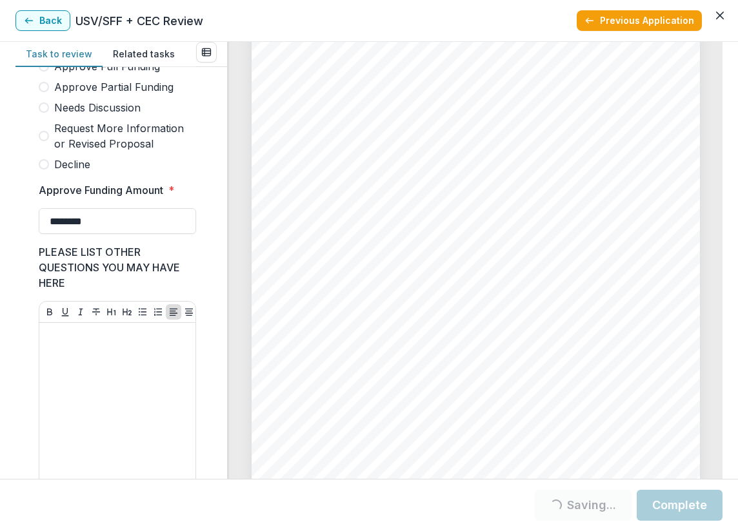
click at [78, 115] on span "Needs Discussion" at bounding box center [97, 107] width 86 height 15
type input "********"
click at [106, 115] on span "Needs Discussion" at bounding box center [97, 107] width 86 height 15
click at [686, 511] on button "Complete" at bounding box center [679, 505] width 86 height 31
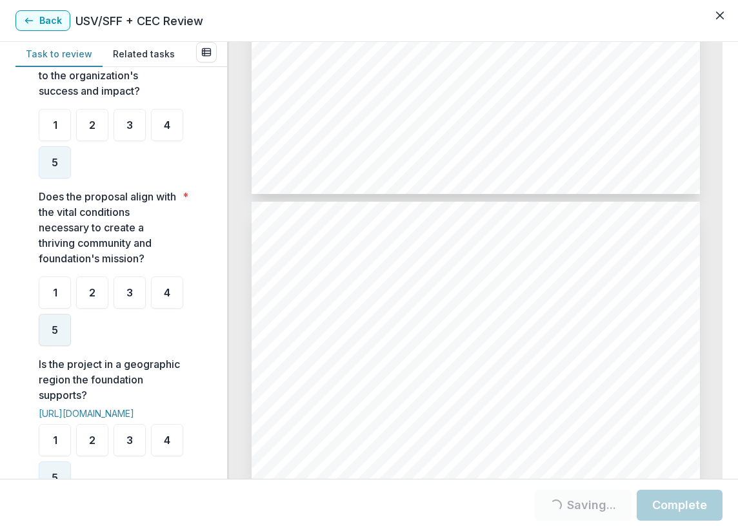
scroll to position [580, 0]
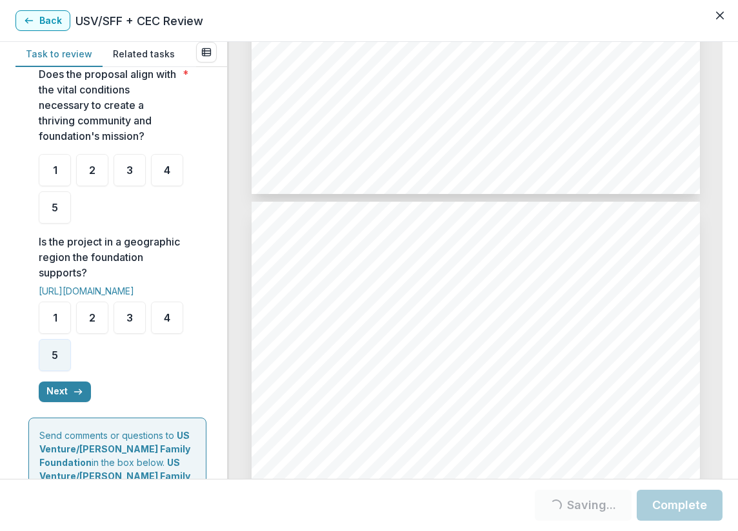
click at [46, 371] on div "5" at bounding box center [55, 355] width 32 height 32
click at [68, 402] on button "Next" at bounding box center [65, 392] width 52 height 21
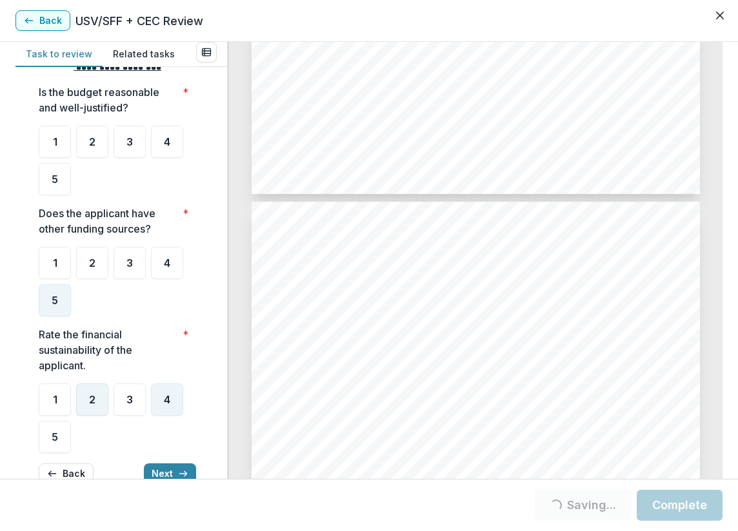
scroll to position [0, 0]
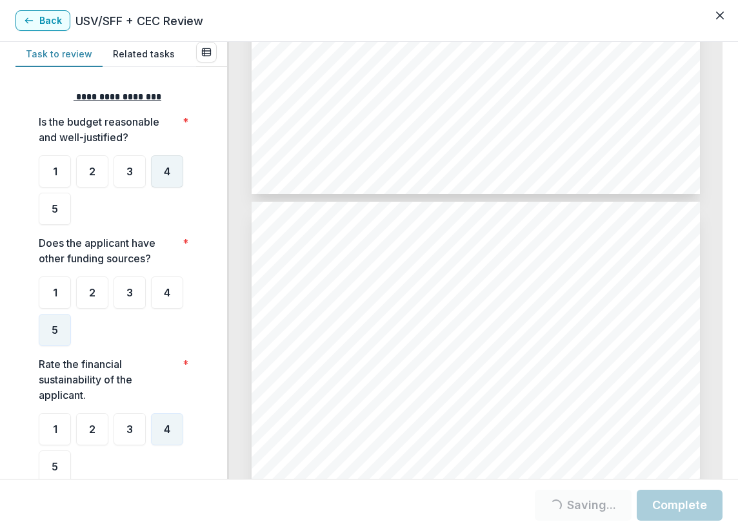
click at [165, 175] on span "4" at bounding box center [167, 171] width 6 height 10
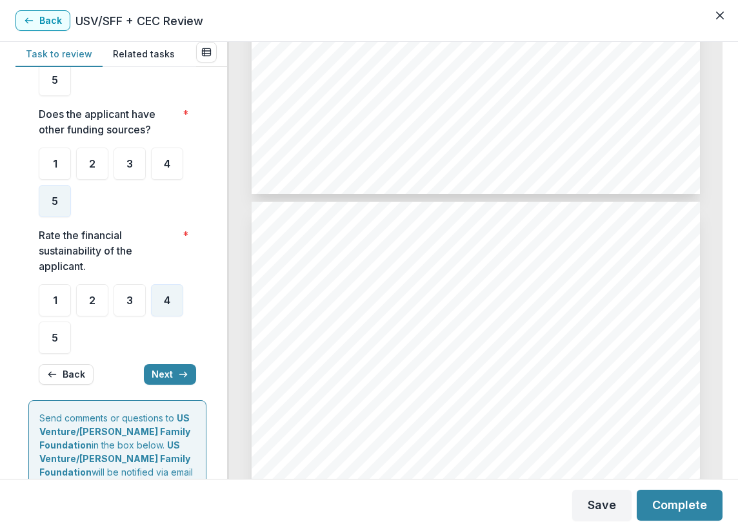
click at [155, 368] on button "Next" at bounding box center [170, 374] width 52 height 21
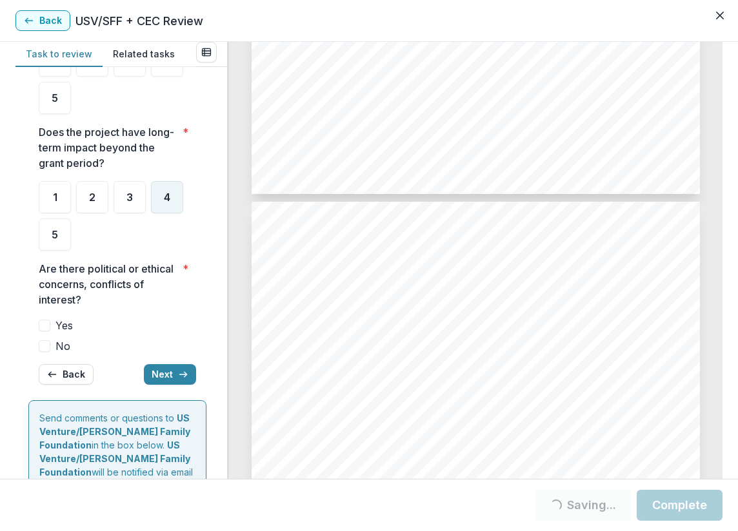
click at [162, 182] on div "4" at bounding box center [167, 197] width 32 height 32
click at [44, 248] on div "5" at bounding box center [55, 235] width 32 height 32
click at [51, 318] on label "Yes" at bounding box center [117, 325] width 157 height 15
click at [43, 351] on label "No" at bounding box center [117, 345] width 157 height 15
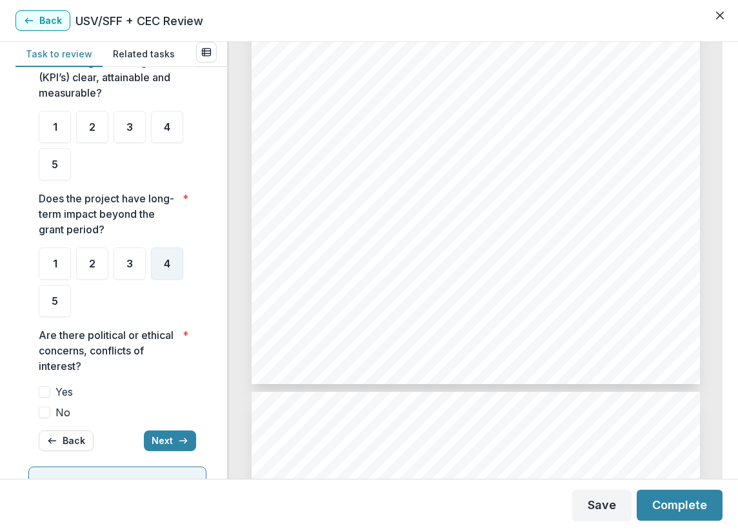
scroll to position [0, 0]
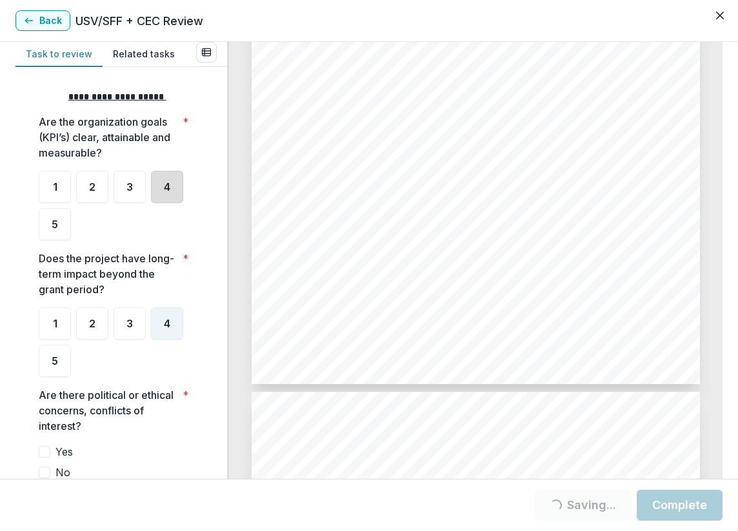
click at [159, 189] on div "4" at bounding box center [167, 187] width 32 height 32
click at [63, 217] on div "5" at bounding box center [55, 224] width 32 height 32
click at [64, 230] on div "5" at bounding box center [55, 224] width 32 height 32
click at [67, 233] on div "5" at bounding box center [55, 224] width 32 height 32
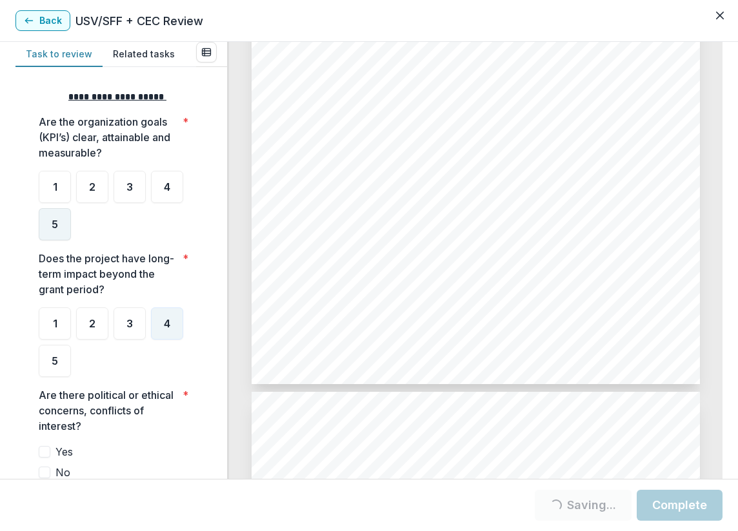
click at [55, 228] on span "5" at bounding box center [55, 224] width 6 height 10
click at [43, 223] on div "5" at bounding box center [55, 224] width 32 height 32
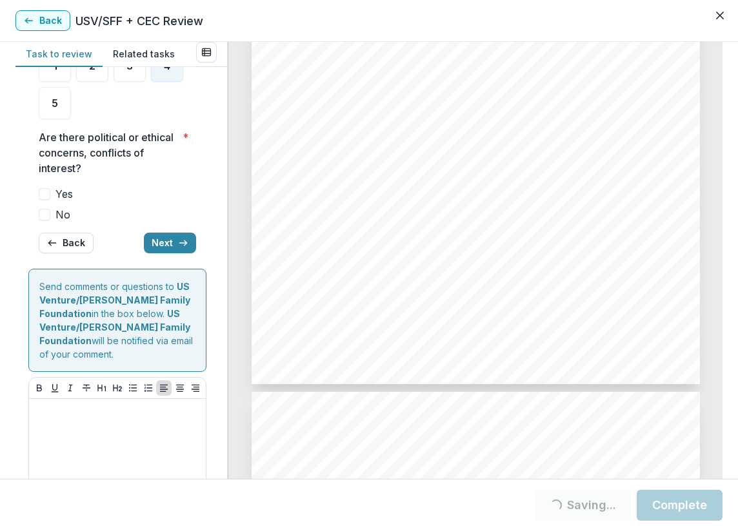
click at [160, 240] on button "Next" at bounding box center [170, 243] width 52 height 21
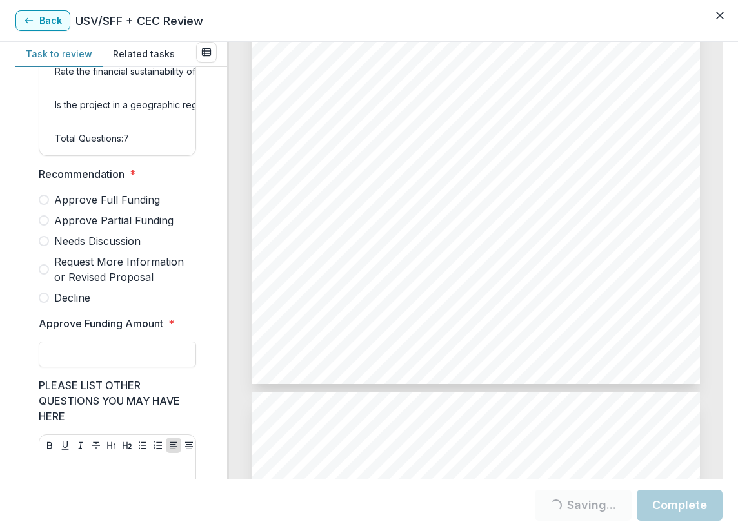
scroll to position [714, 0]
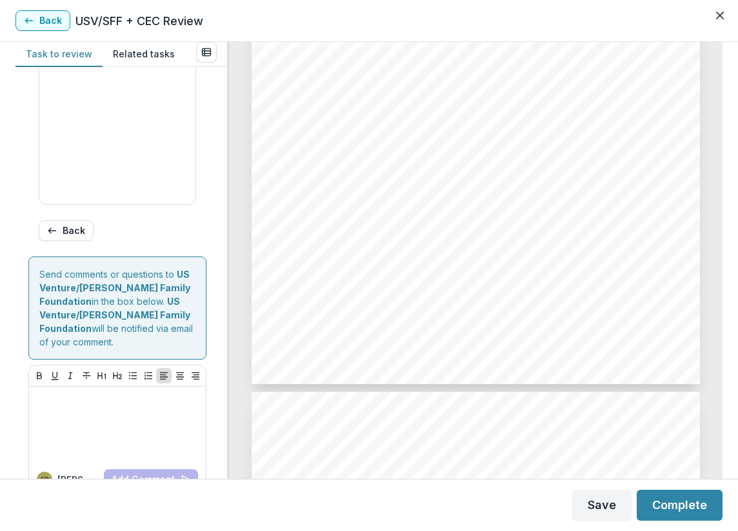
click at [76, 239] on button "Back" at bounding box center [66, 230] width 55 height 21
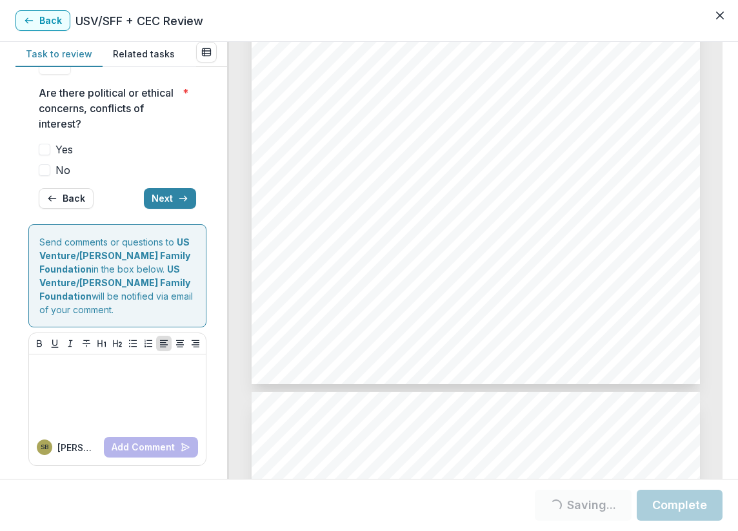
scroll to position [258, 0]
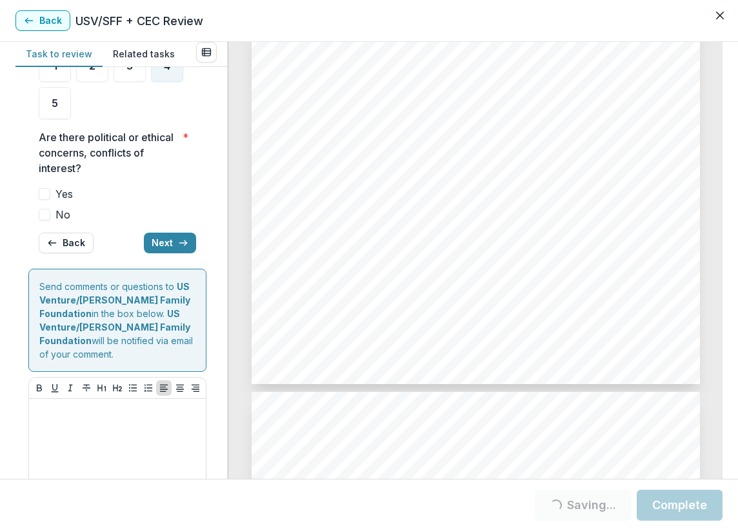
click at [67, 217] on span "No" at bounding box center [62, 214] width 15 height 15
click at [179, 240] on icon "button" at bounding box center [183, 243] width 10 height 10
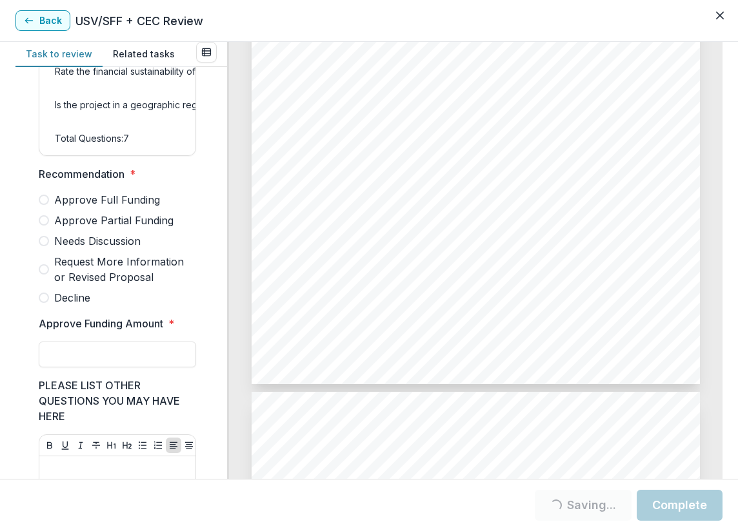
scroll to position [714, 0]
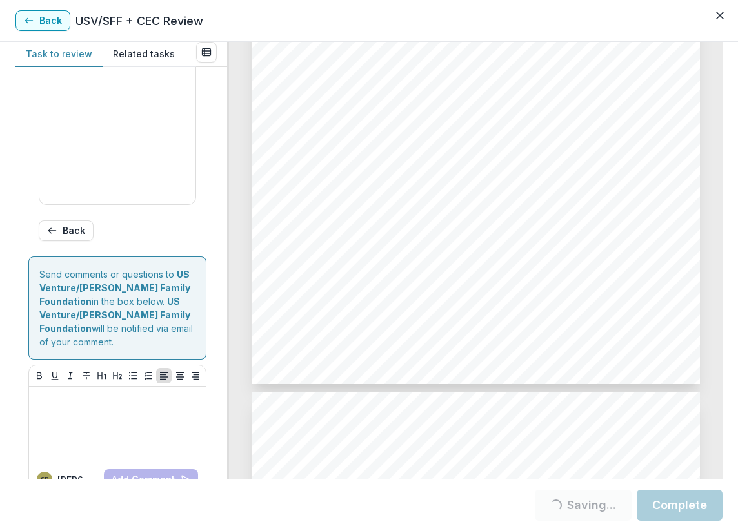
click at [67, 241] on button "Back" at bounding box center [66, 230] width 55 height 21
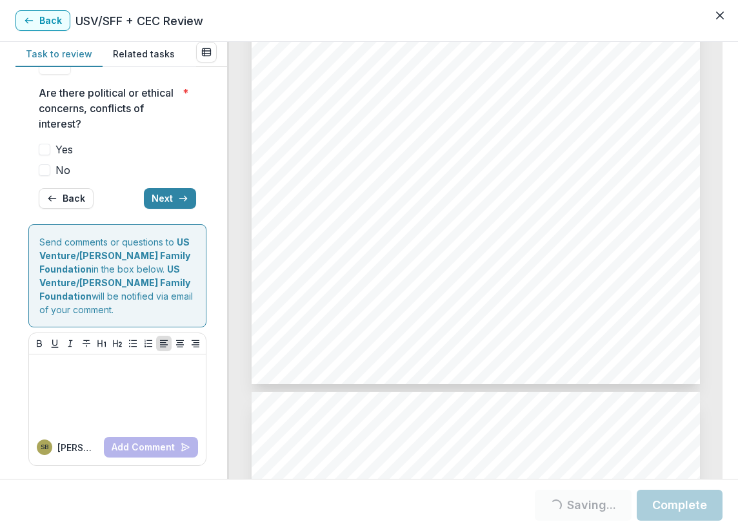
scroll to position [258, 0]
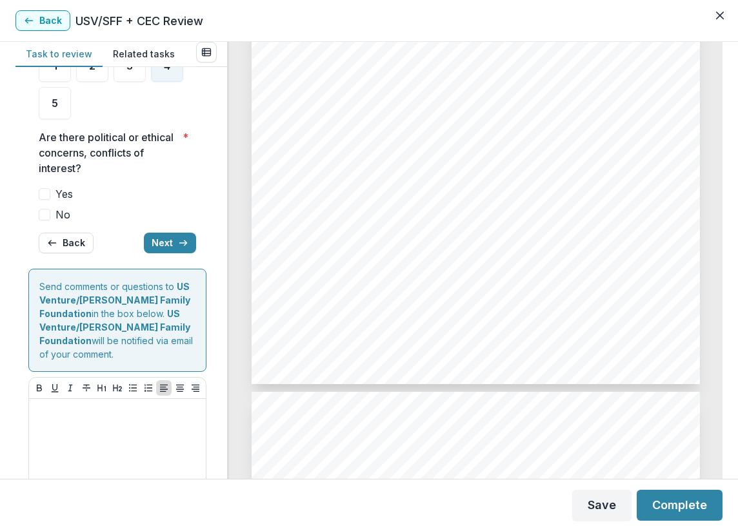
click at [55, 215] on span "No" at bounding box center [62, 214] width 15 height 15
click at [161, 240] on button "Next" at bounding box center [170, 243] width 52 height 21
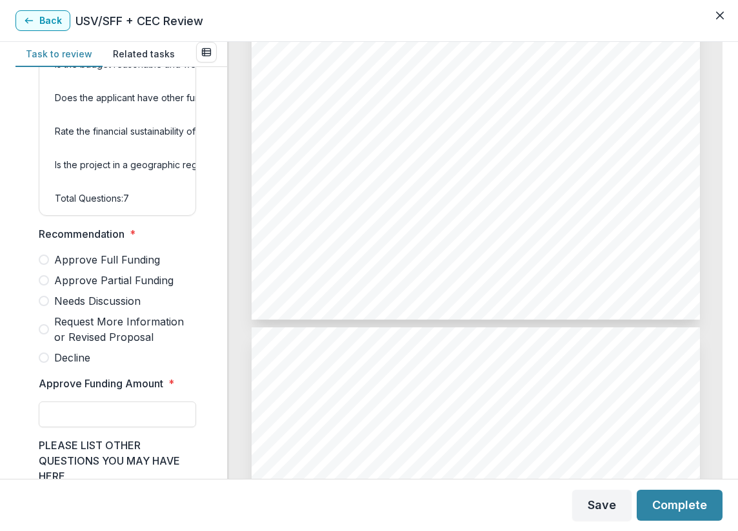
scroll to position [838, 0]
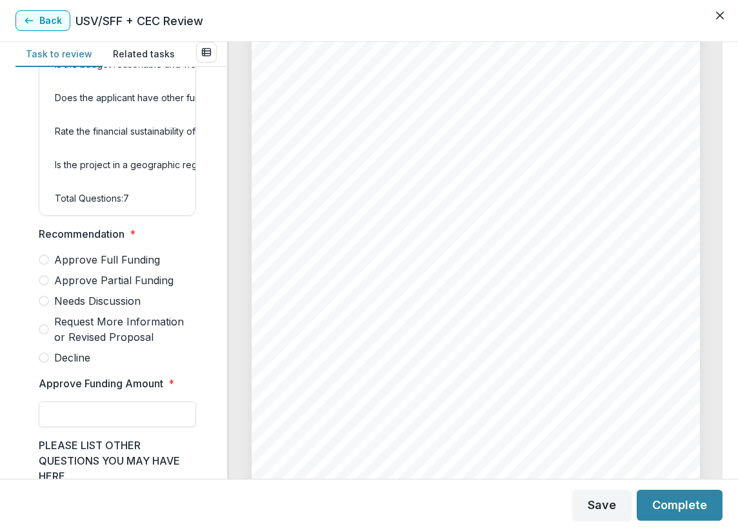
click at [90, 309] on span "Needs Discussion" at bounding box center [97, 300] width 86 height 15
click at [129, 426] on input "Approve Funding Amount *" at bounding box center [117, 415] width 157 height 26
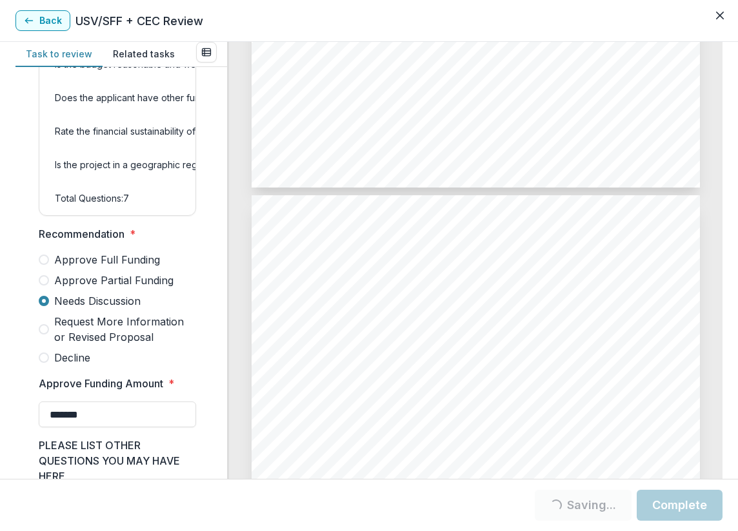
drag, startPoint x: 105, startPoint y: 417, endPoint x: -54, endPoint y: 446, distance: 161.8
click at [0, 446] on html "My tasks 1 Completed 58 Table View USV/SFF + CEC Review External reviewer Task …" at bounding box center [369, 265] width 738 height 531
click at [61, 341] on span "Request More Information or Revised Proposal" at bounding box center [125, 329] width 142 height 31
click at [72, 309] on span "Needs Discussion" at bounding box center [97, 300] width 86 height 15
click at [98, 427] on input "*******" at bounding box center [117, 415] width 157 height 26
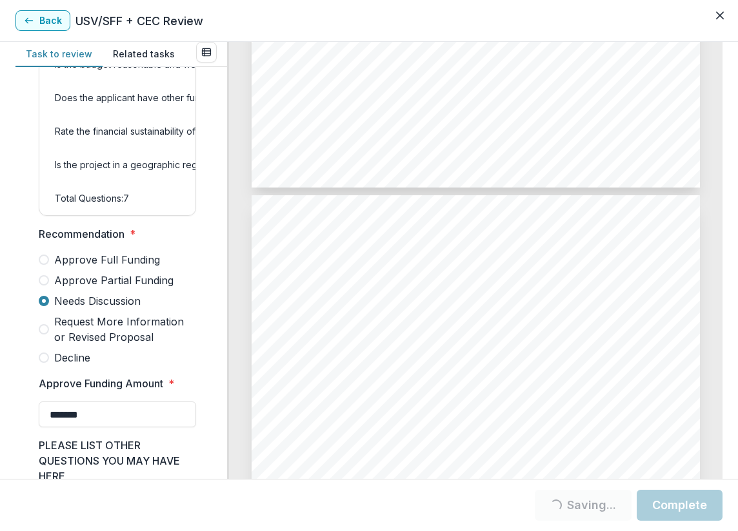
drag, startPoint x: 122, startPoint y: 434, endPoint x: 12, endPoint y: 429, distance: 110.3
click at [12, 429] on div "Task to review Related tasks Score Card Name Weight Score Are the organization …" at bounding box center [369, 260] width 738 height 437
type input "********"
click at [674, 511] on button "Complete" at bounding box center [679, 505] width 86 height 31
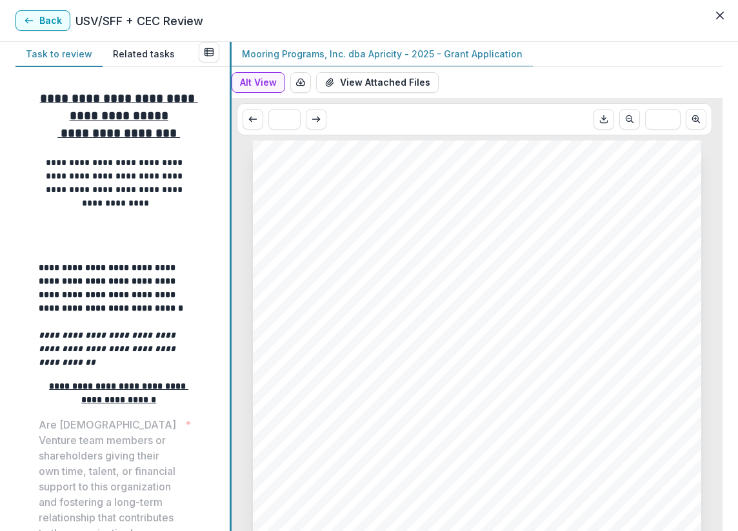
click at [235, 255] on div "**********" at bounding box center [368, 286] width 707 height 489
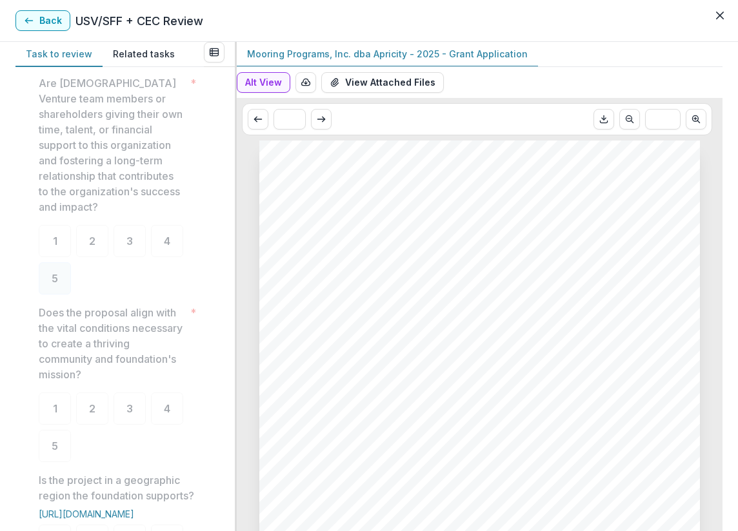
scroll to position [387, 0]
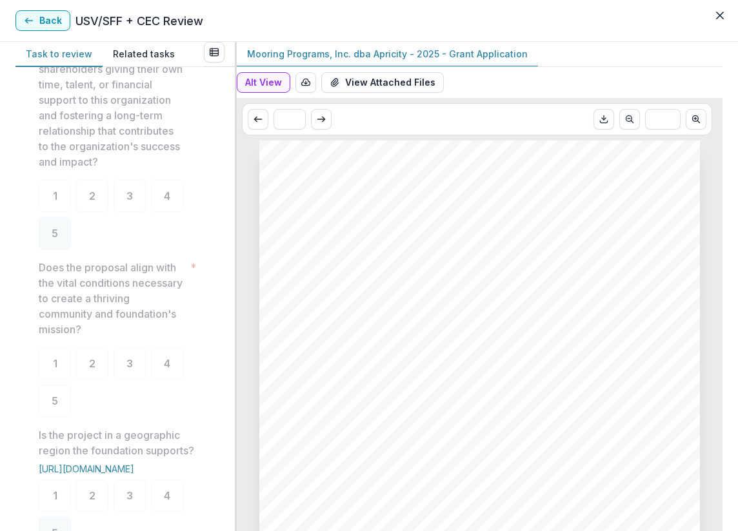
click at [38, 393] on div "**********" at bounding box center [121, 141] width 186 height 897
click at [46, 393] on div "5" at bounding box center [55, 401] width 32 height 32
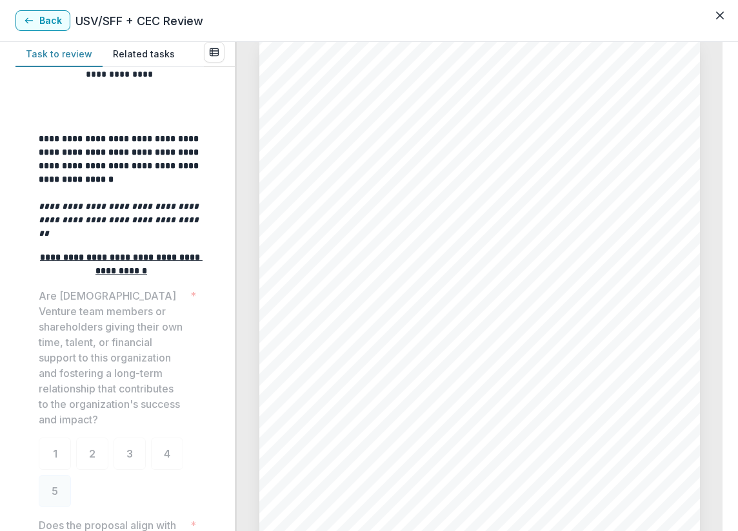
scroll to position [1676, 0]
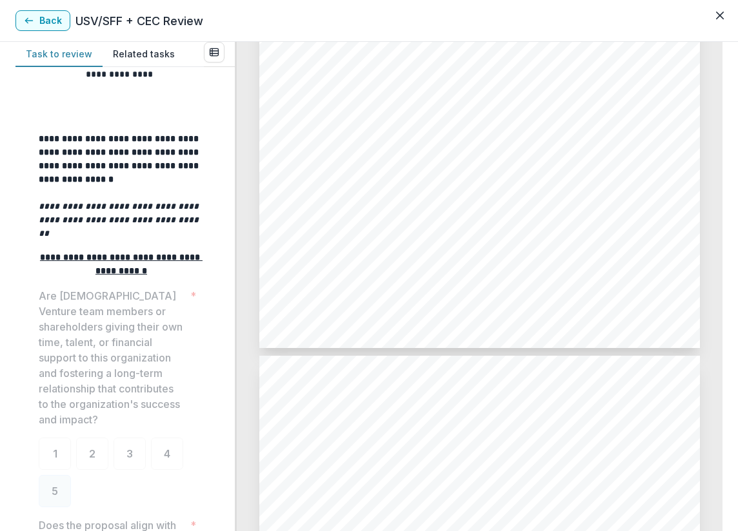
click at [56, 21] on button "Back" at bounding box center [42, 20] width 55 height 21
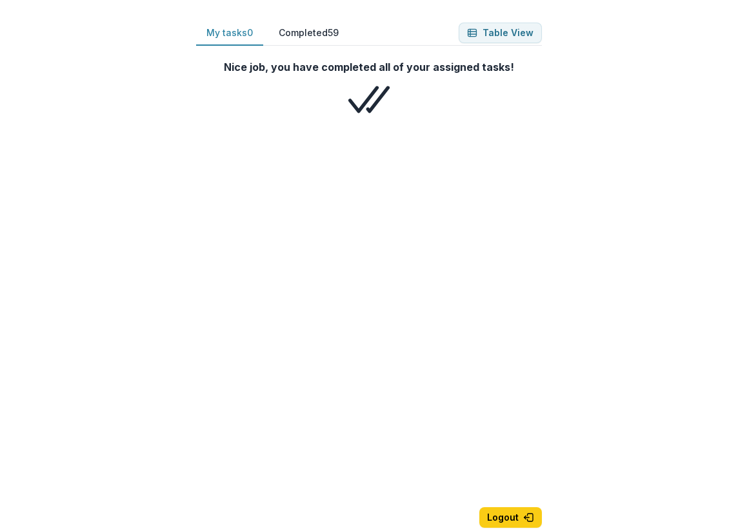
click at [235, 43] on button "My tasks 0" at bounding box center [229, 33] width 67 height 25
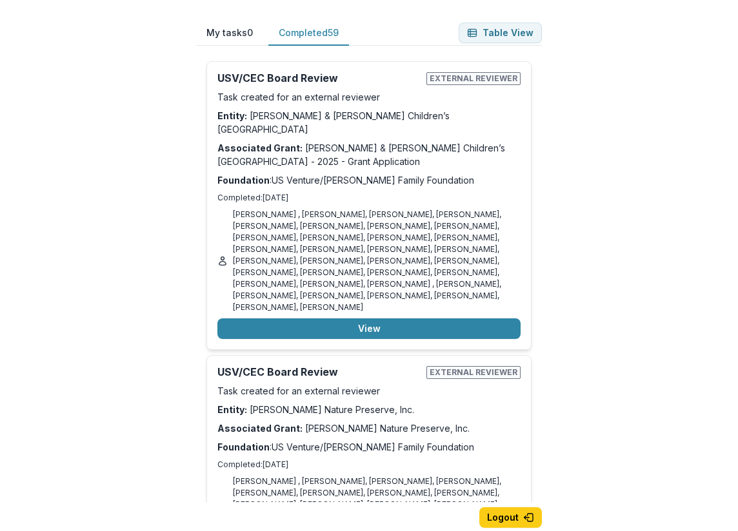
click at [302, 35] on button "Completed 59" at bounding box center [308, 33] width 81 height 25
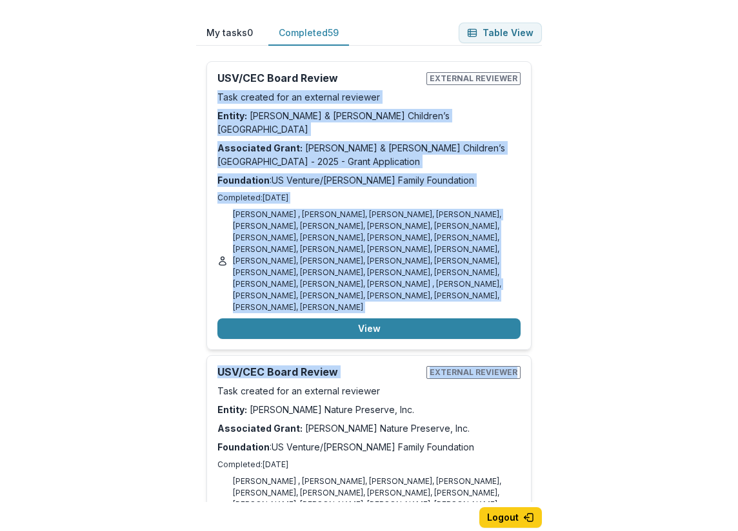
drag, startPoint x: 544, startPoint y: 60, endPoint x: 548, endPoint y: 195, distance: 135.5
click at [561, 319] on div "My tasks 0 Completed 59 Table View Nice job, you have completed all of your ass…" at bounding box center [368, 286] width 387 height 573
click at [548, 195] on div "My tasks 0 Completed 59 Table View Nice job, you have completed all of your ass…" at bounding box center [368, 286] width 387 height 573
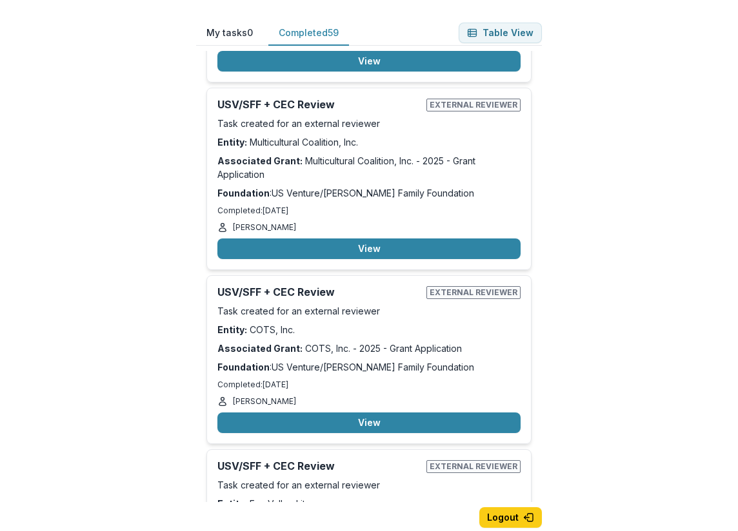
scroll to position [9983, 0]
